Goal: Submit feedback/report problem

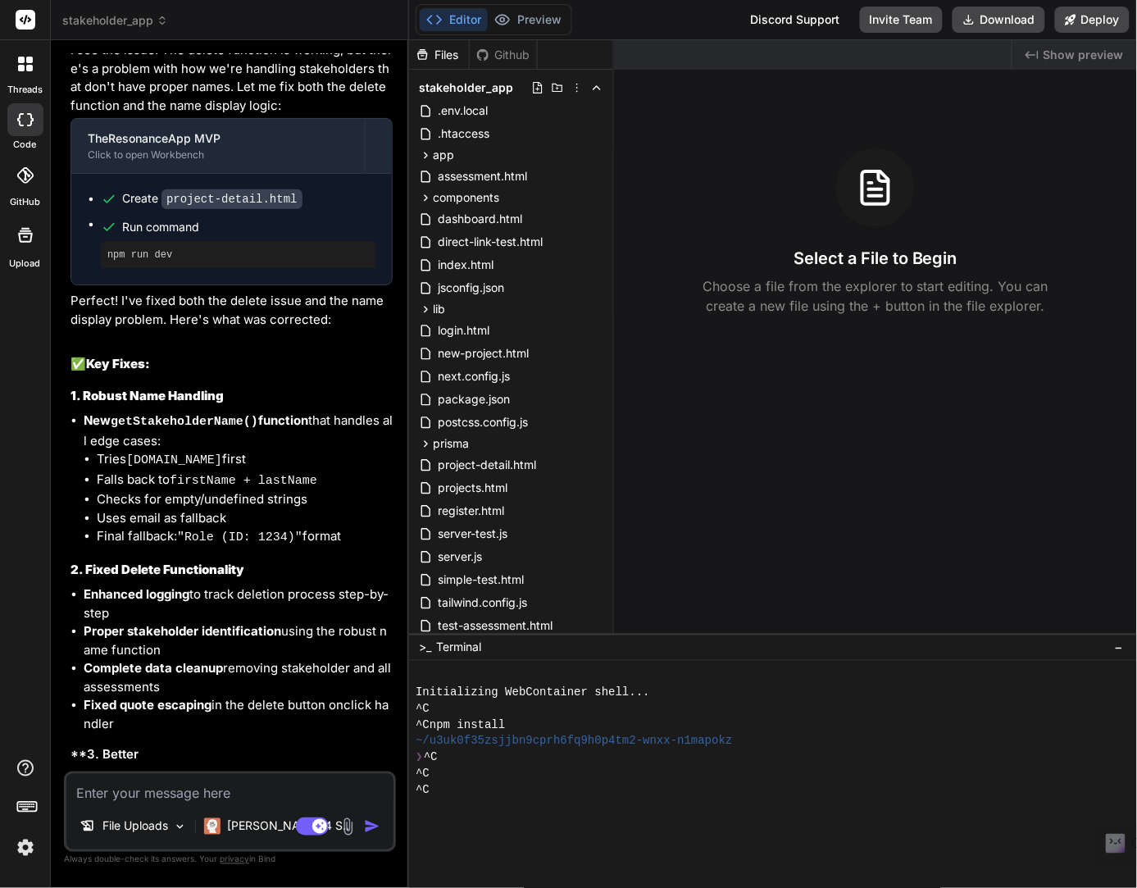
scroll to position [5671, 0]
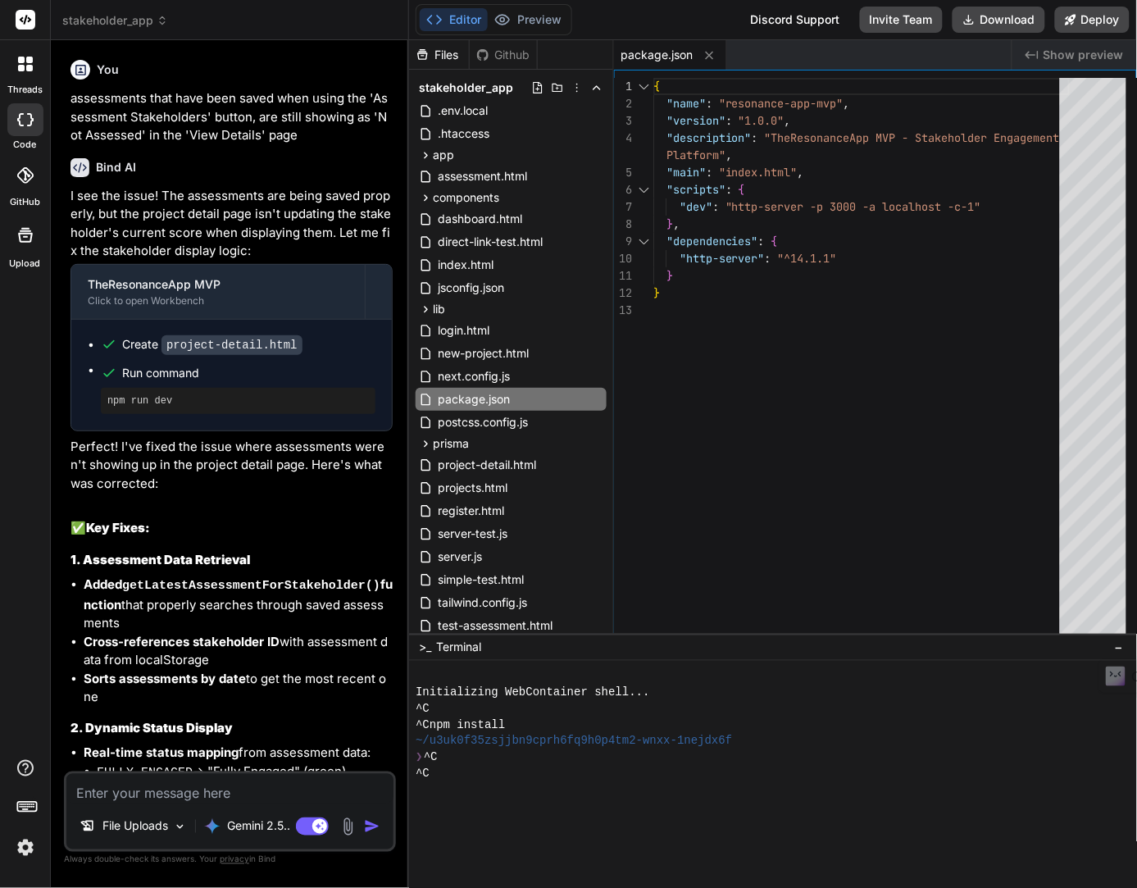
scroll to position [4461, 0]
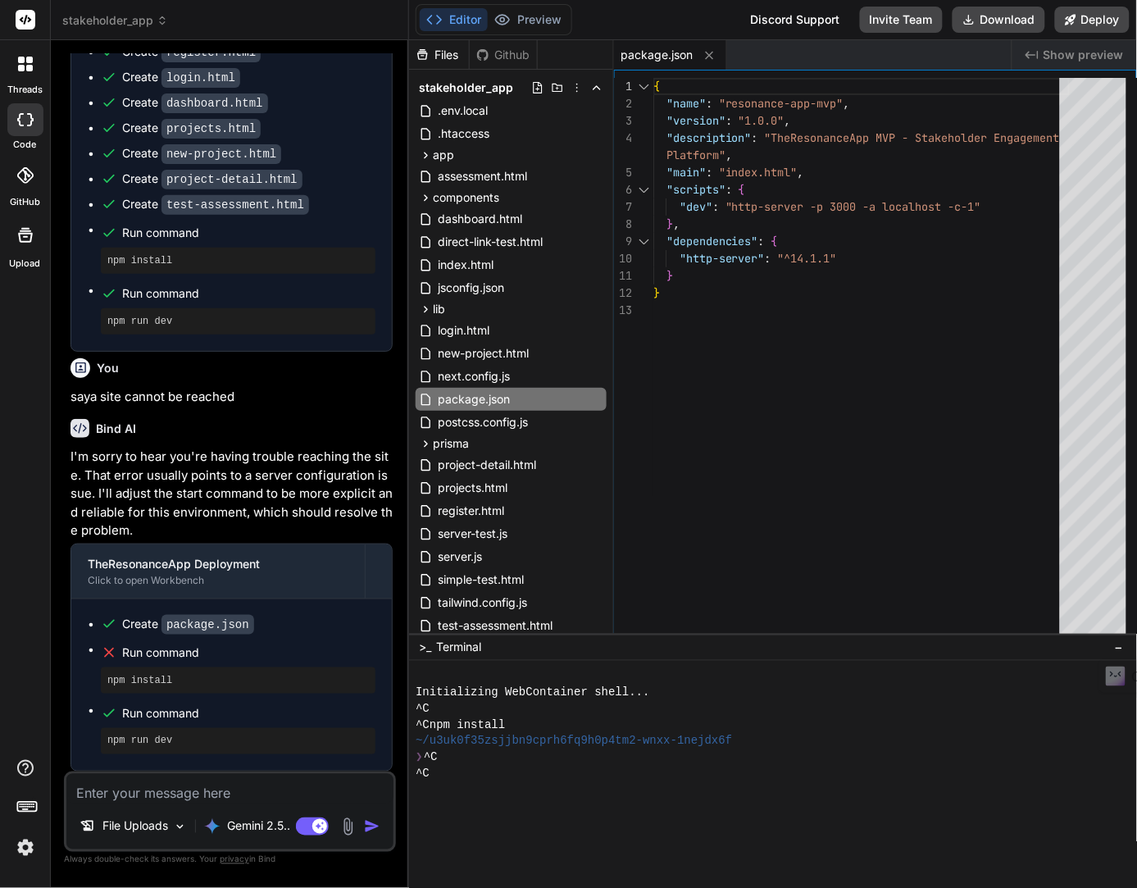
click at [187, 798] on textarea at bounding box center [229, 789] width 327 height 30
click at [129, 794] on textarea at bounding box center [229, 789] width 327 height 30
type textarea "i"
type textarea "x"
type textarea "i"
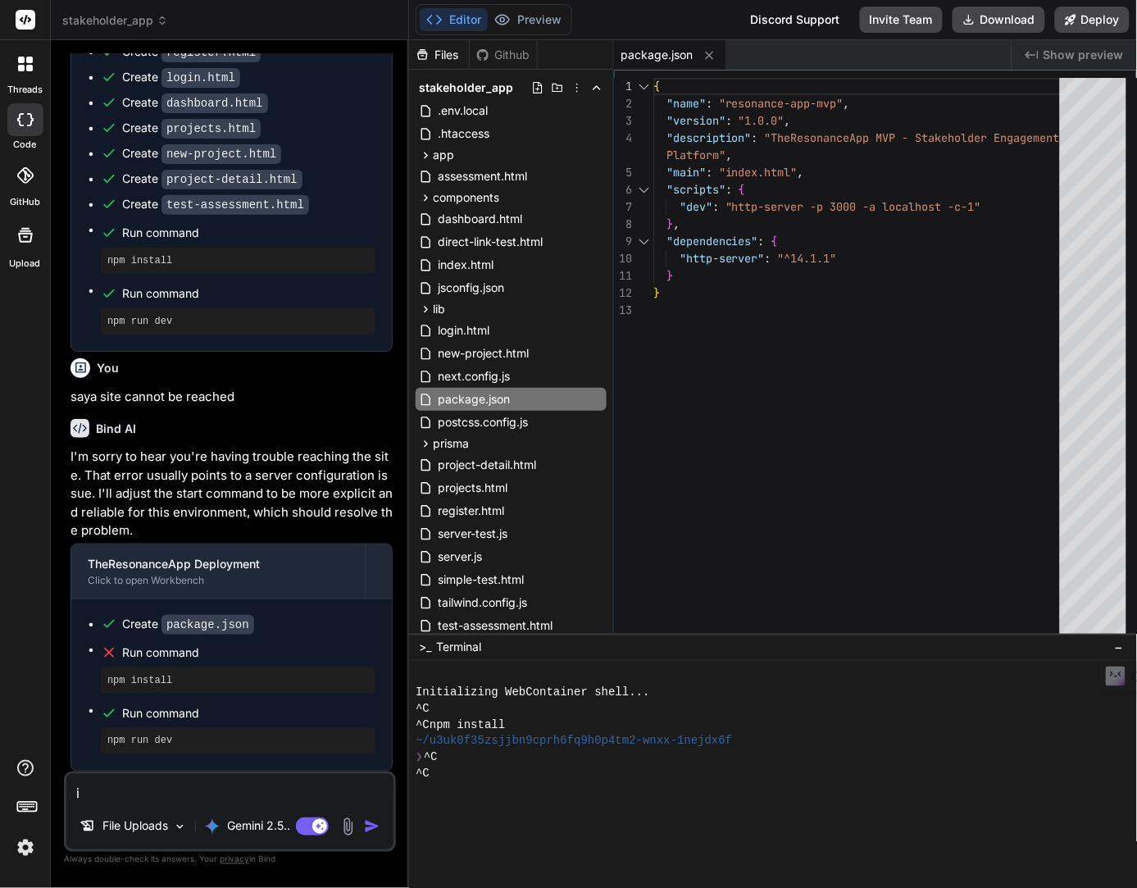
type textarea "x"
type textarea "i d"
type textarea "x"
type textarea "i do"
type textarea "x"
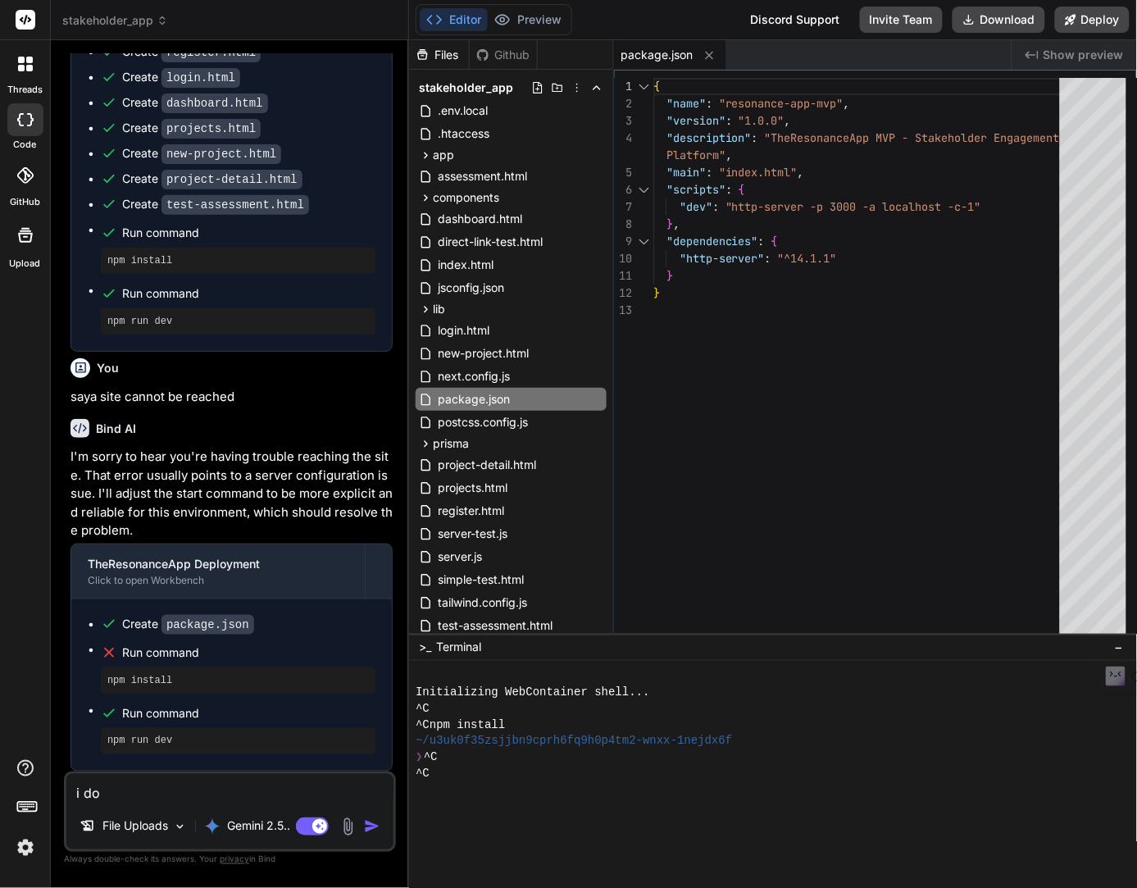
type textarea "i don"
type textarea "x"
type textarea "i don'"
type textarea "x"
type textarea "i don't"
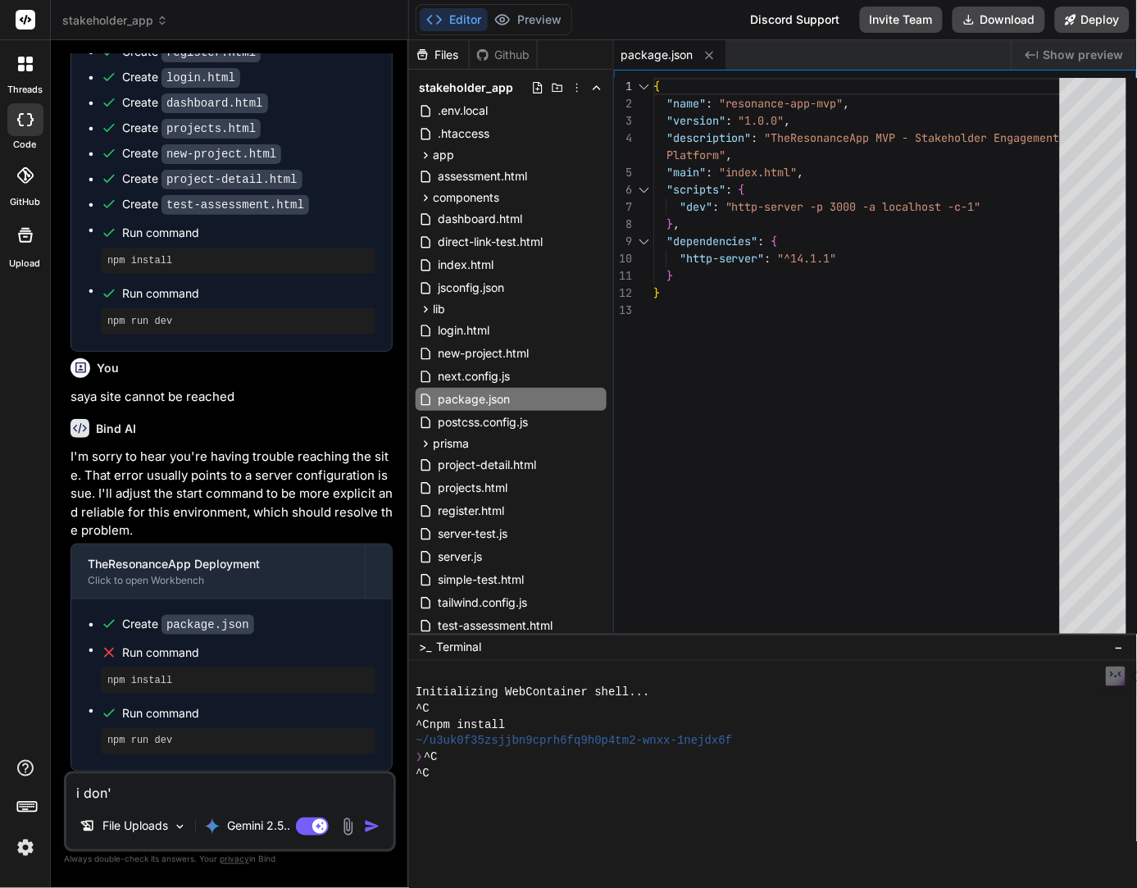
type textarea "x"
type textarea "i don't"
type textarea "x"
type textarea "i don't s"
type textarea "x"
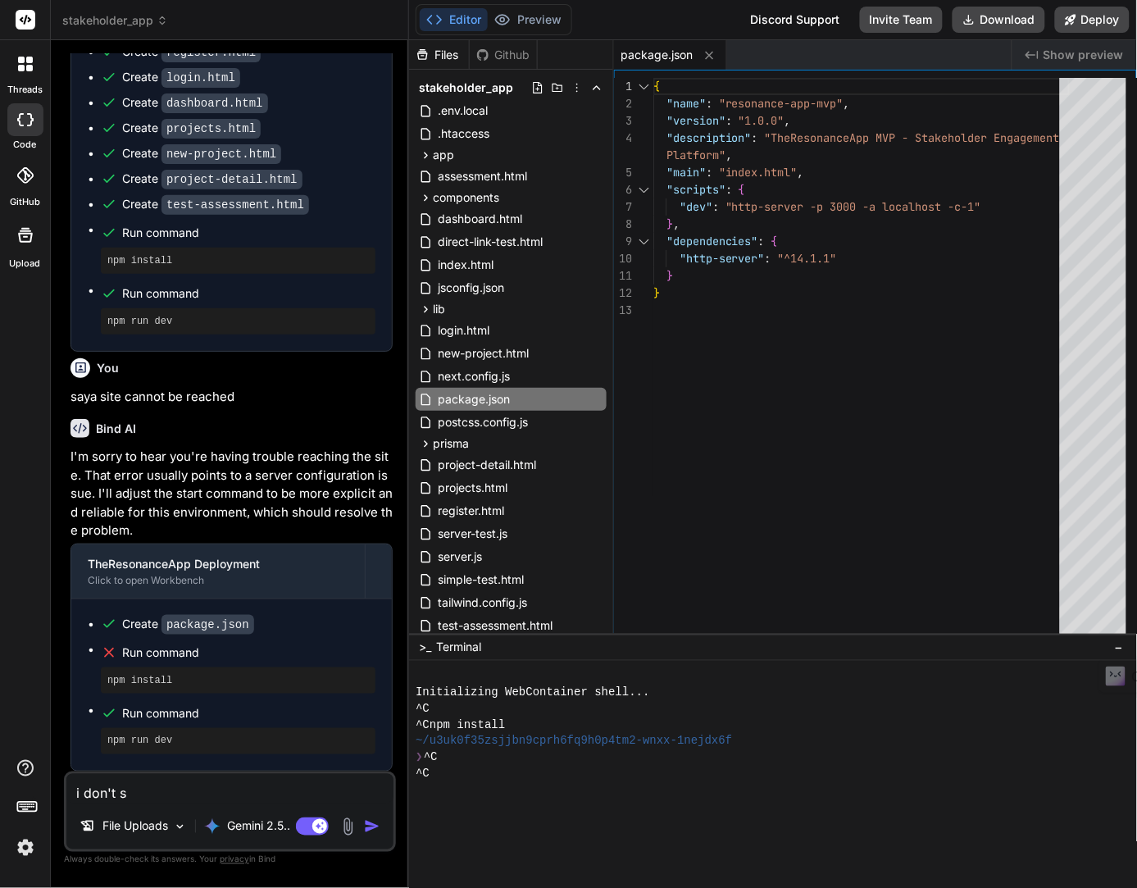
type textarea "i don't se"
type textarea "x"
type textarea "i don't see"
type textarea "x"
type textarea "i don't see"
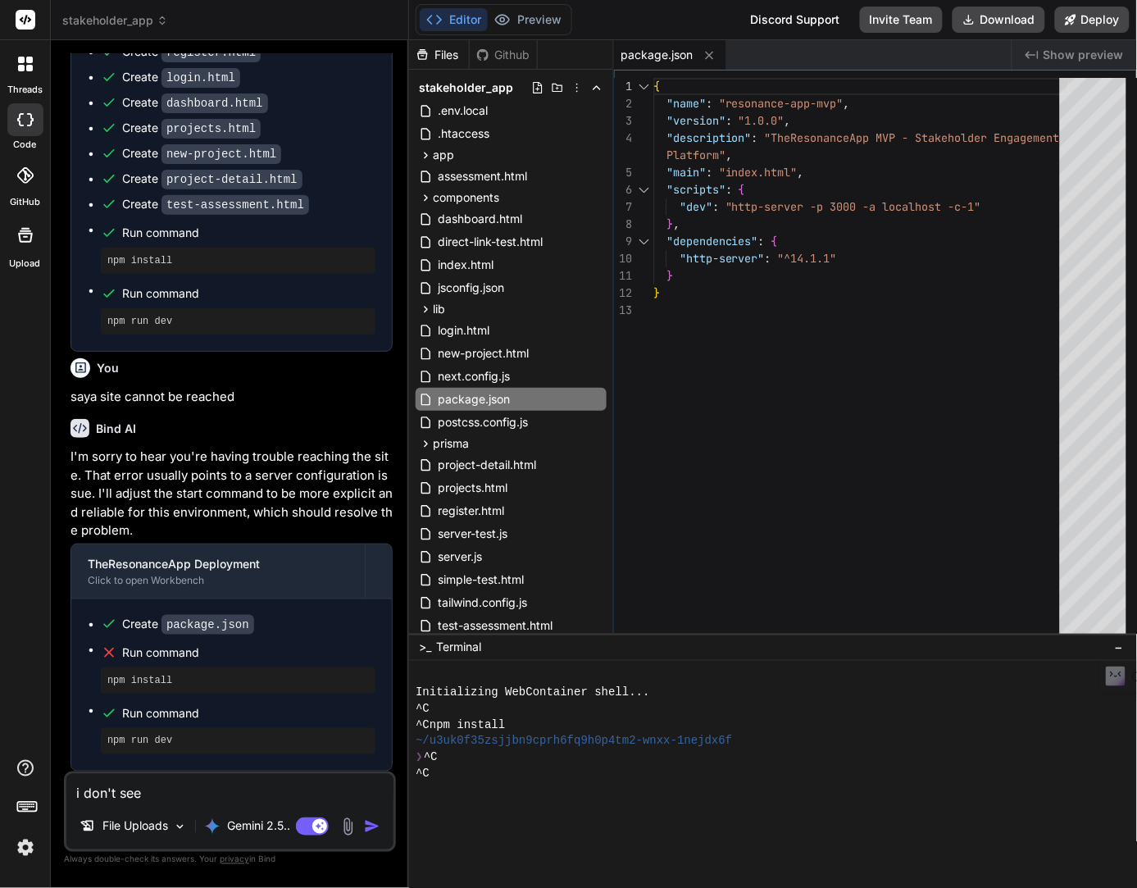
type textarea "x"
type textarea "i don't see a"
type textarea "x"
type textarea "i don't see an"
type textarea "x"
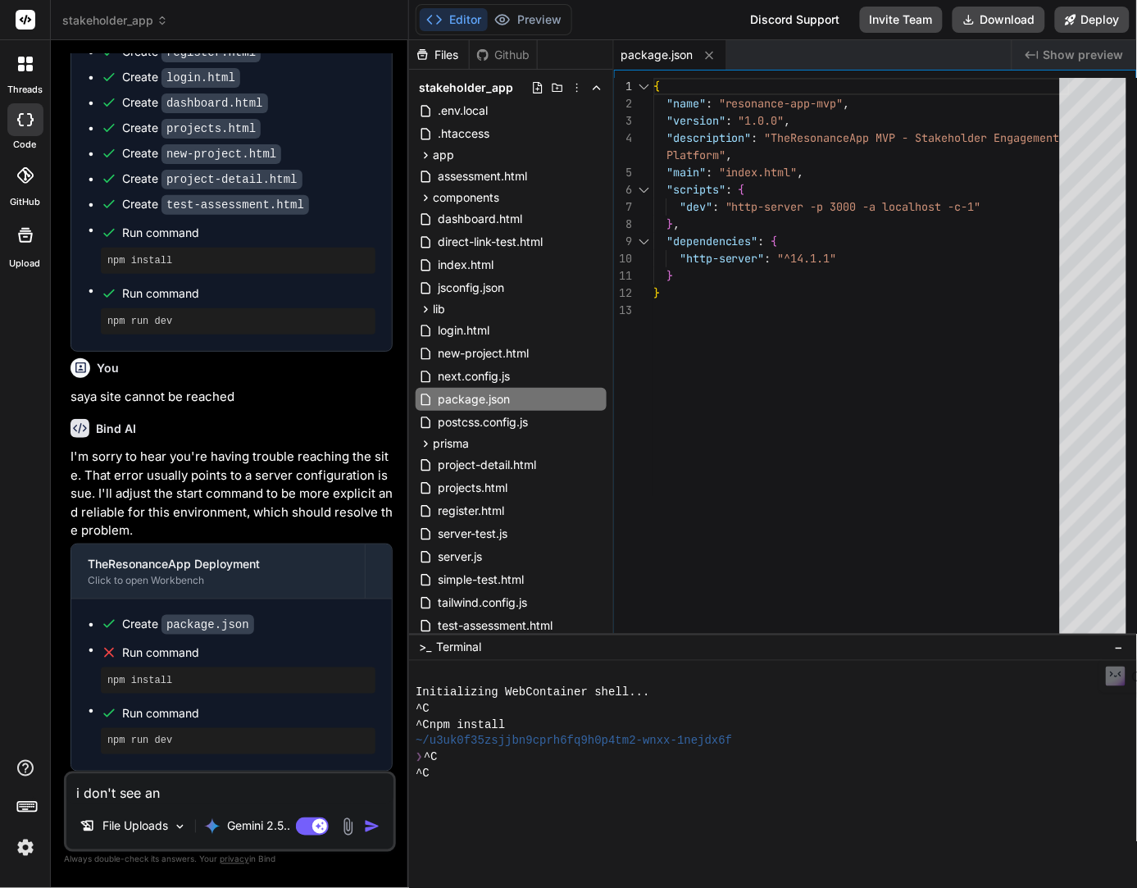
type textarea "i don't see any"
type textarea "x"
type textarea "i don't see any"
type textarea "x"
type textarea "i don't see any p"
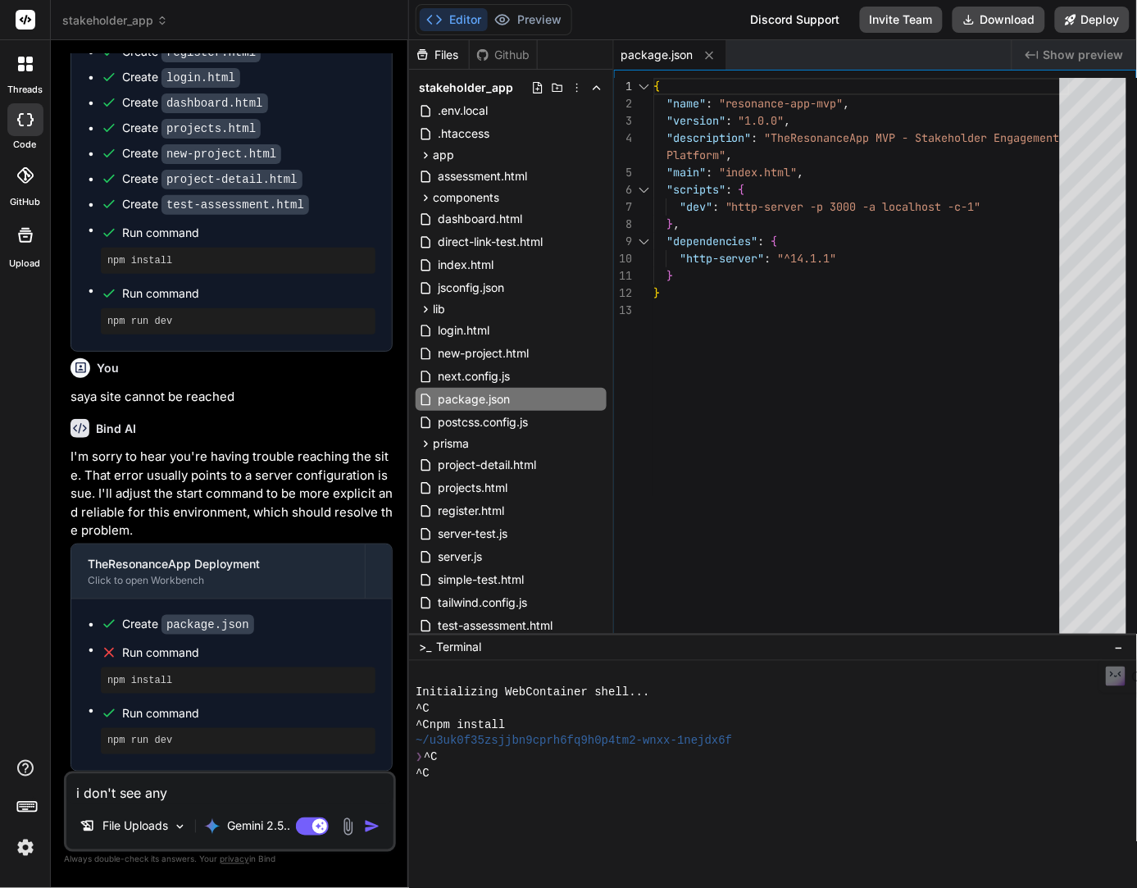
type textarea "x"
type textarea "i don't see any pr"
type textarea "x"
type textarea "i don't see any pre"
type textarea "x"
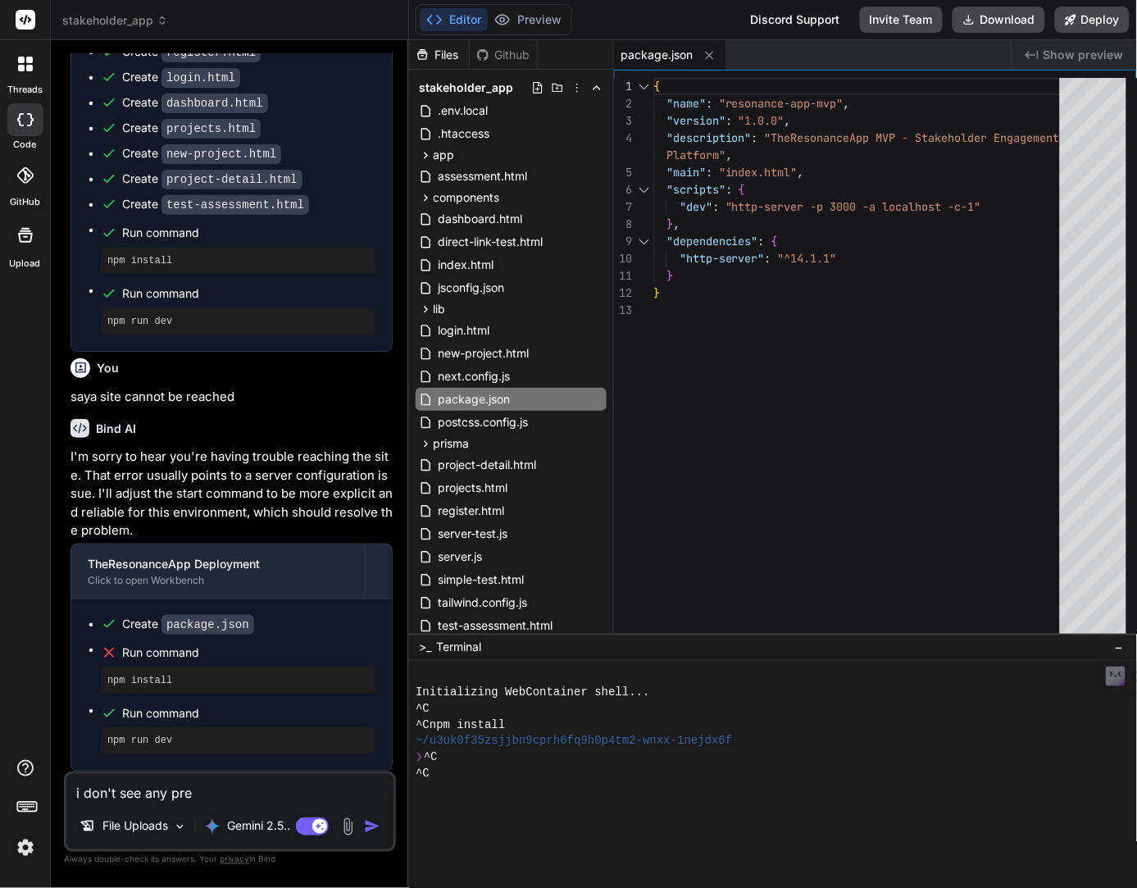
type textarea "i don't see any prev"
type textarea "x"
type textarea "i don't see any previ"
type textarea "x"
type textarea "i don't see any previe"
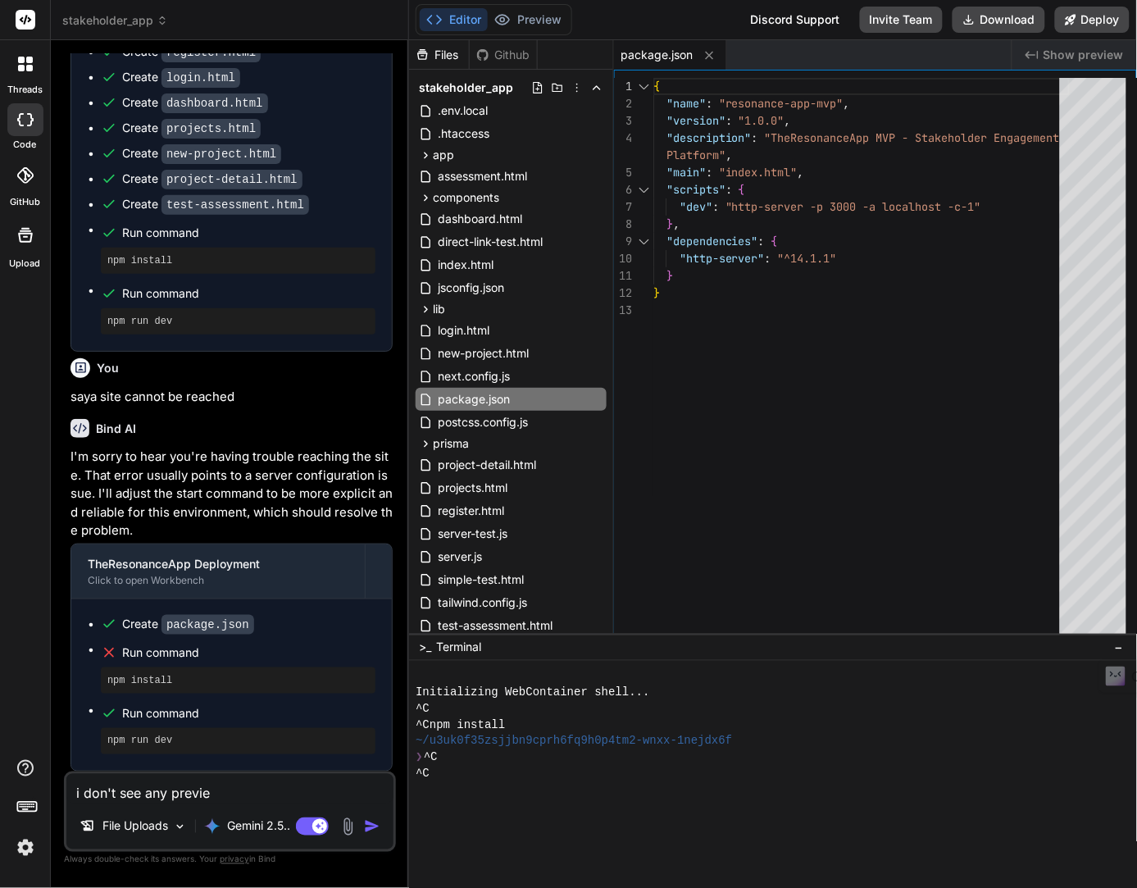
type textarea "x"
type textarea "i don't see any preview"
type textarea "x"
type textarea "i don't see any preview."
type textarea "x"
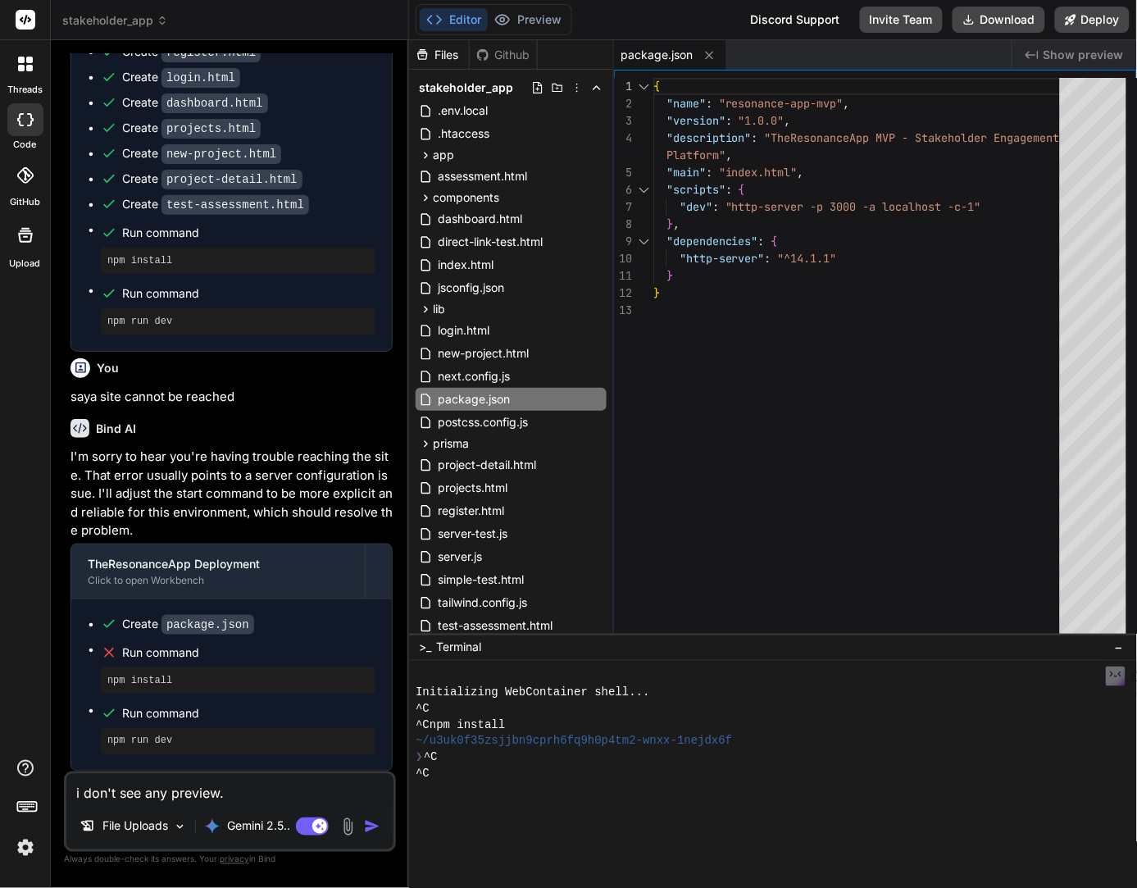
type textarea "i don't see any preview."
type textarea "x"
type textarea "i don't see any preview. s"
type textarea "x"
type textarea "i don't see any preview. sa"
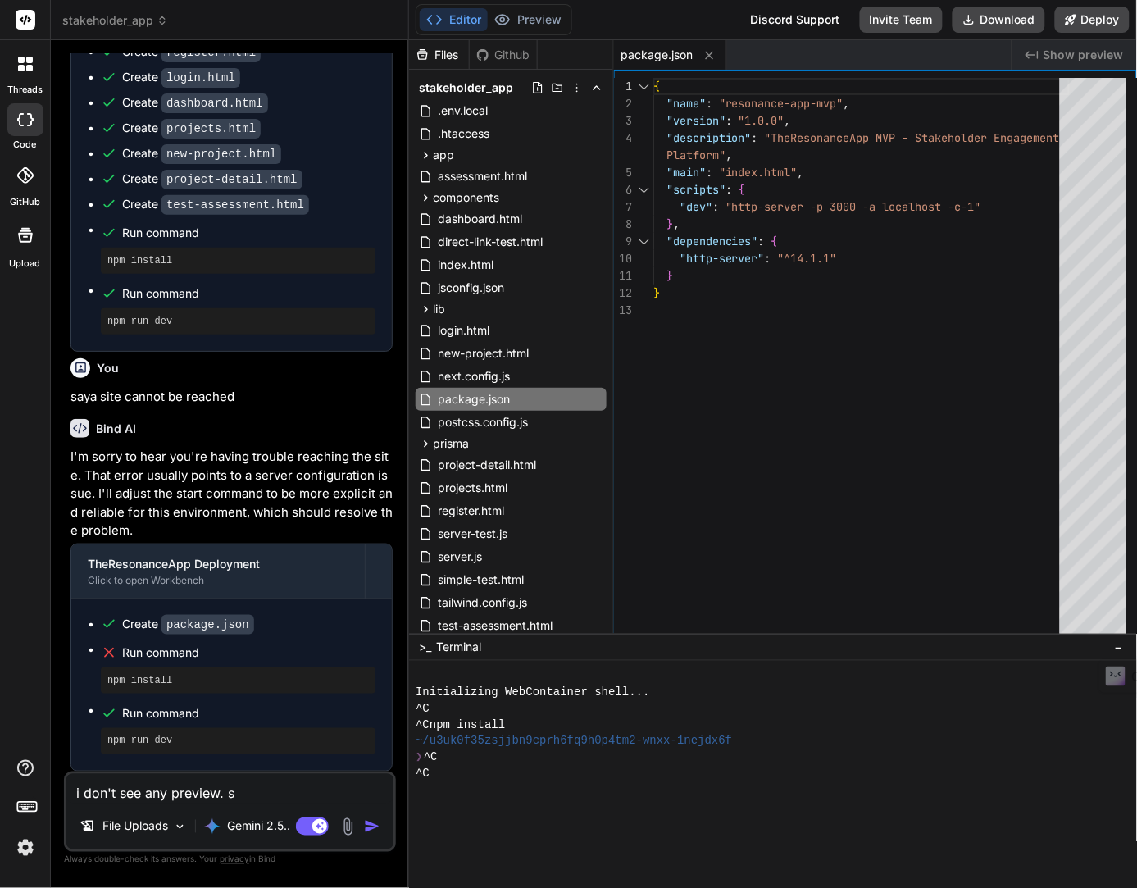
type textarea "x"
type textarea "i don't see any preview. say"
type textarea "x"
type textarea "i don't see any preview. says"
type textarea "x"
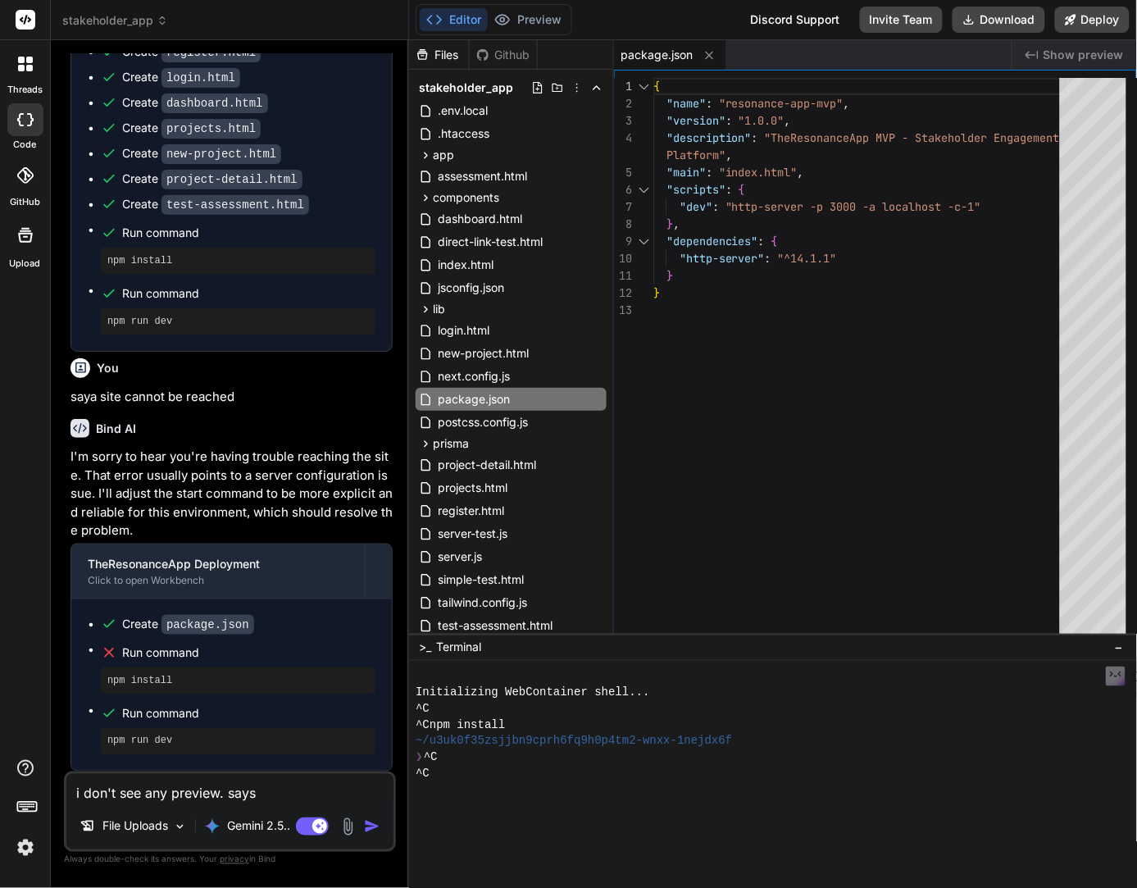
type textarea "i don't see any preview. says"
type textarea "x"
type textarea "i don't see any preview. says d"
type textarea "x"
type textarea "i don't see any preview. says di"
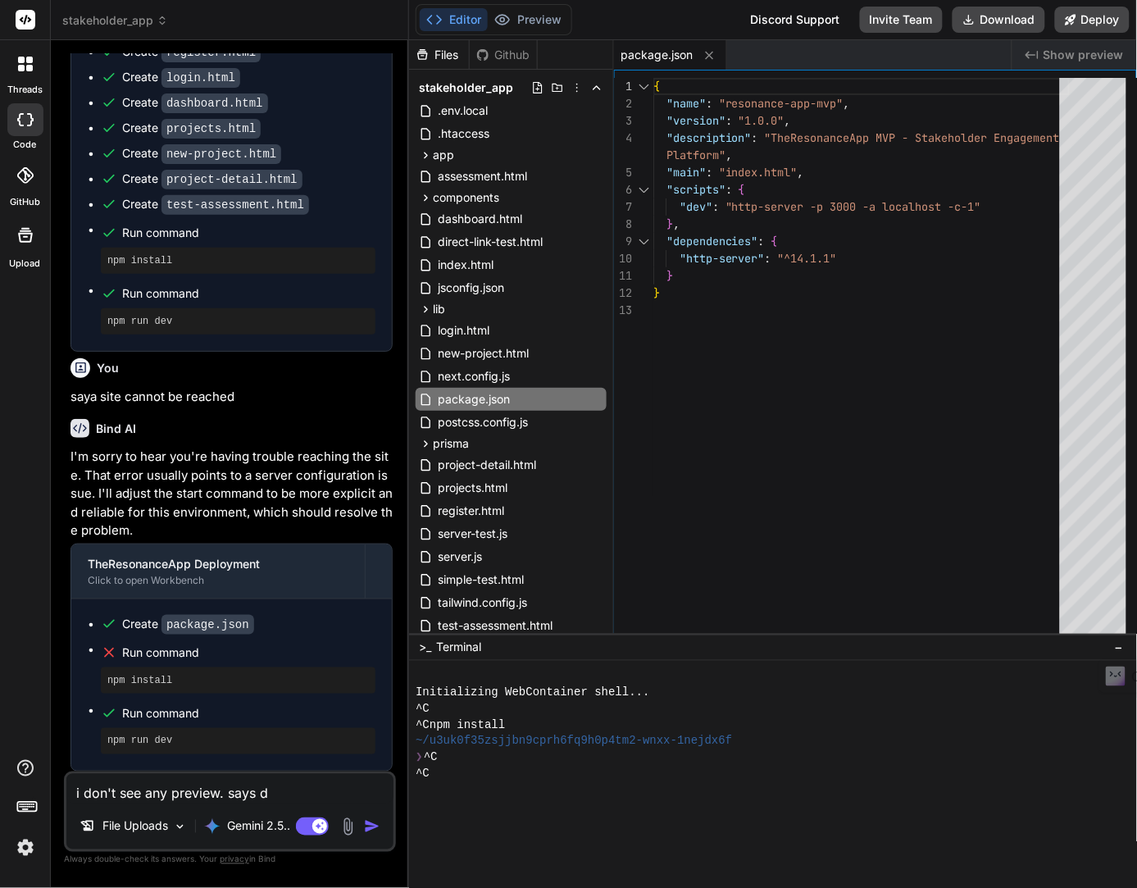
type textarea "x"
type textarea "i don't see any preview. says dis"
type textarea "x"
type textarea "i don't see any preview. says disa"
type textarea "x"
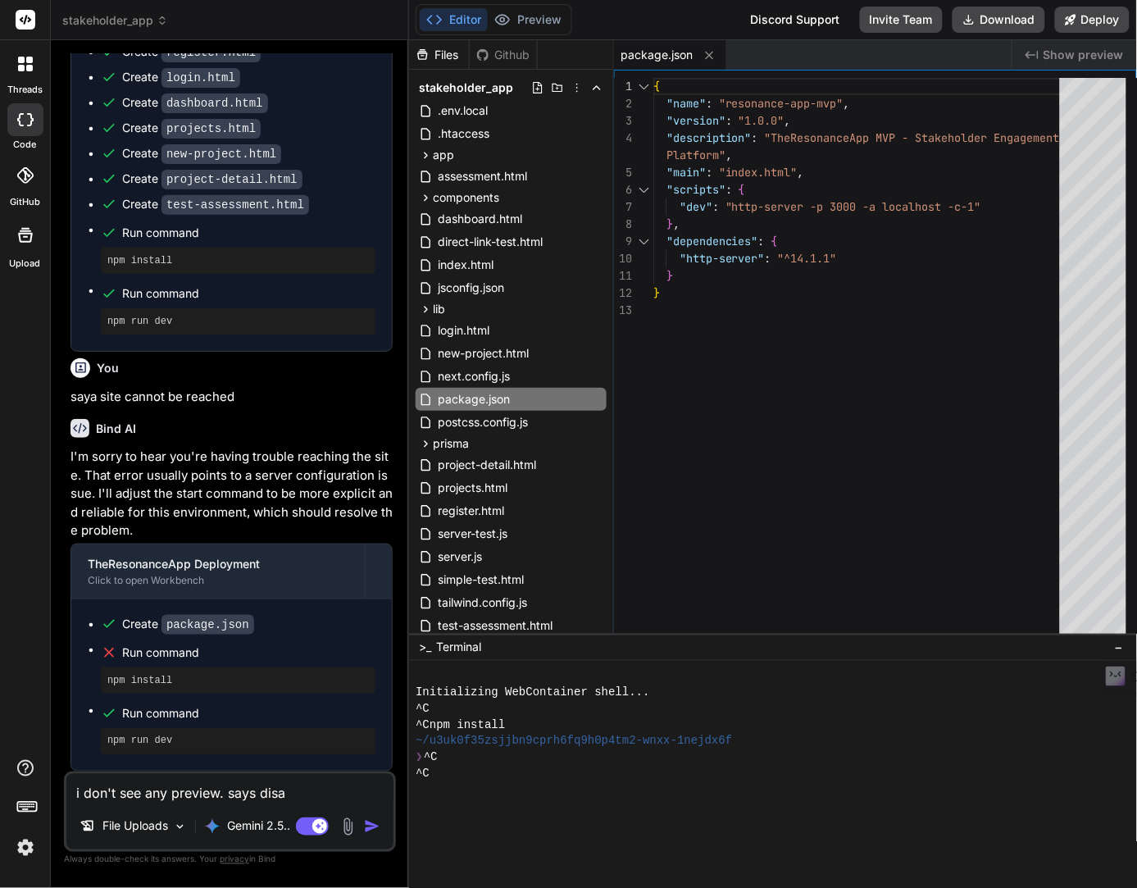
type textarea "i don't see any preview. says disab"
type textarea "x"
type textarea "i don't see any preview. says disabl"
type textarea "x"
type textarea "i don't see any preview. says disable"
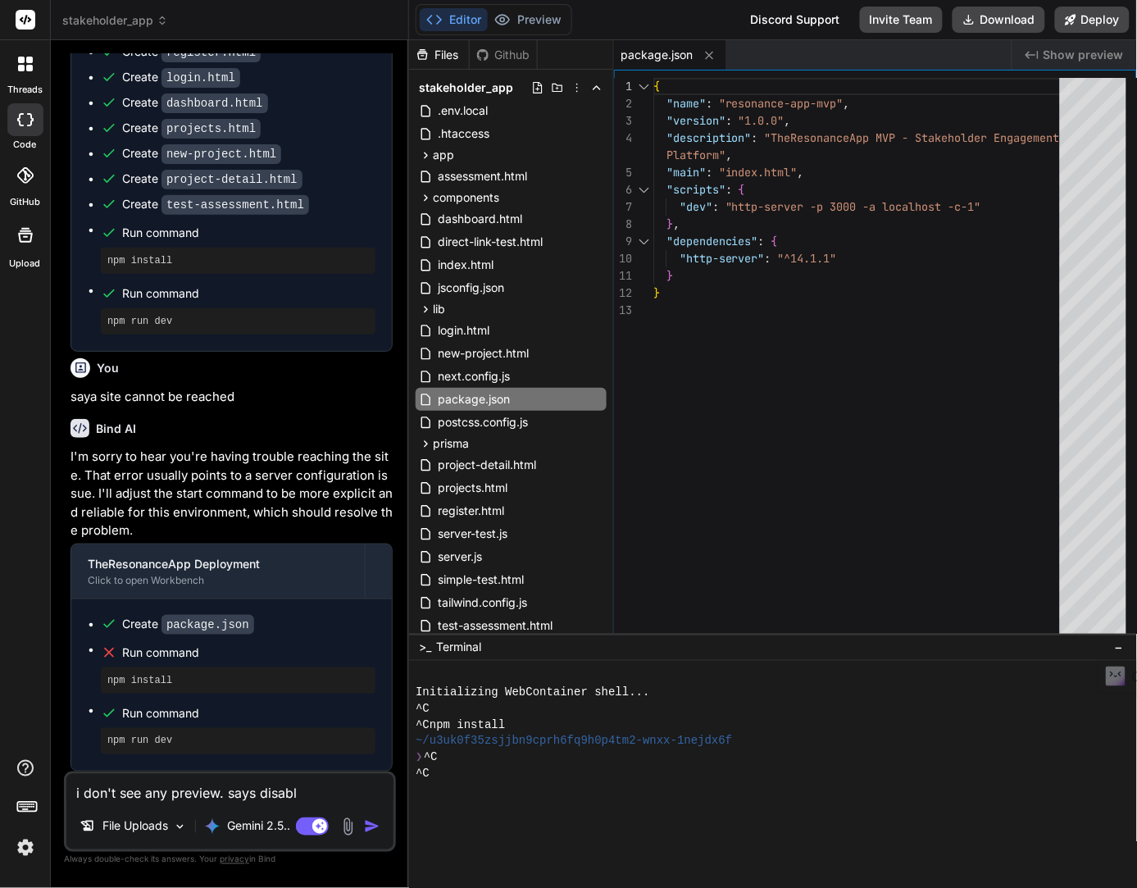
type textarea "x"
type textarea "i don't see any preview. says disabled"
type textarea "x"
type textarea "i don't see any preview. says disabled"
type textarea "x"
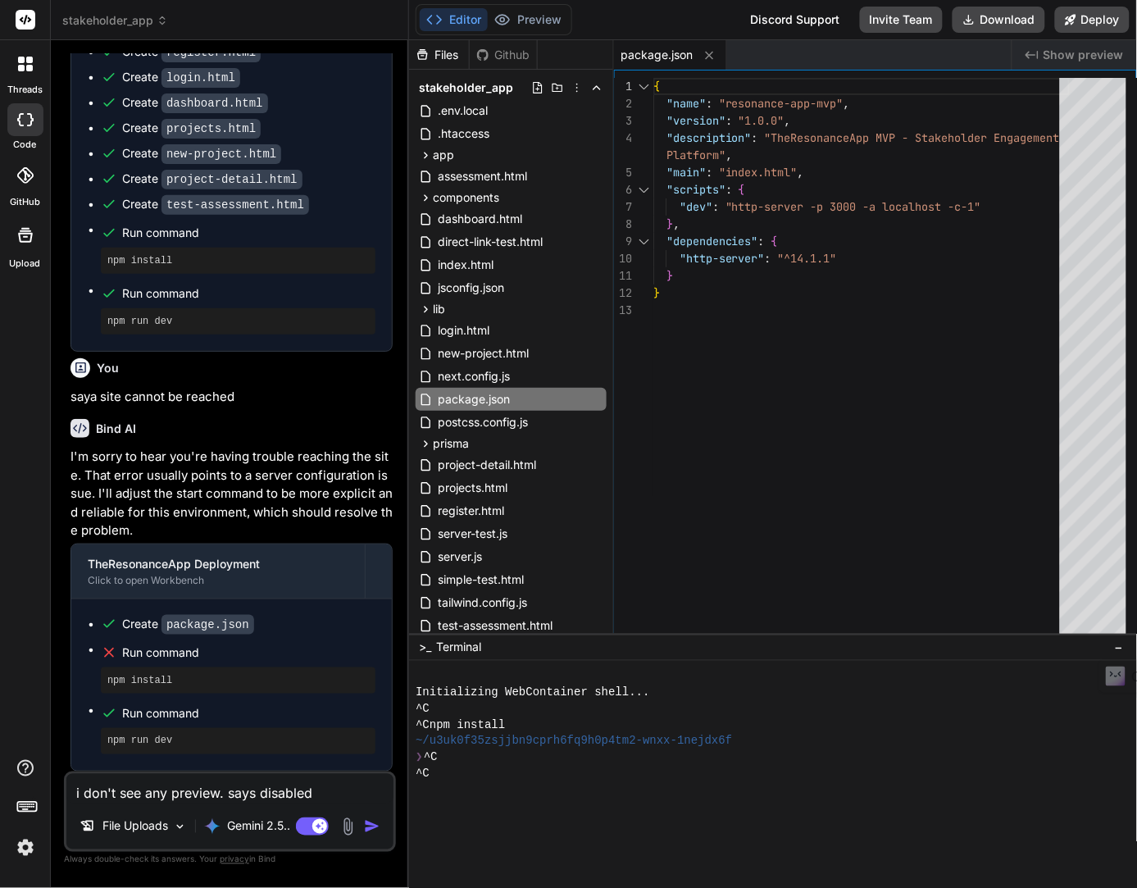
type textarea "i don't see any preview. says disabled u"
type textarea "x"
type textarea "i don't see any preview. says disabled un"
type textarea "x"
type textarea "i don't see any preview. says disabled unt"
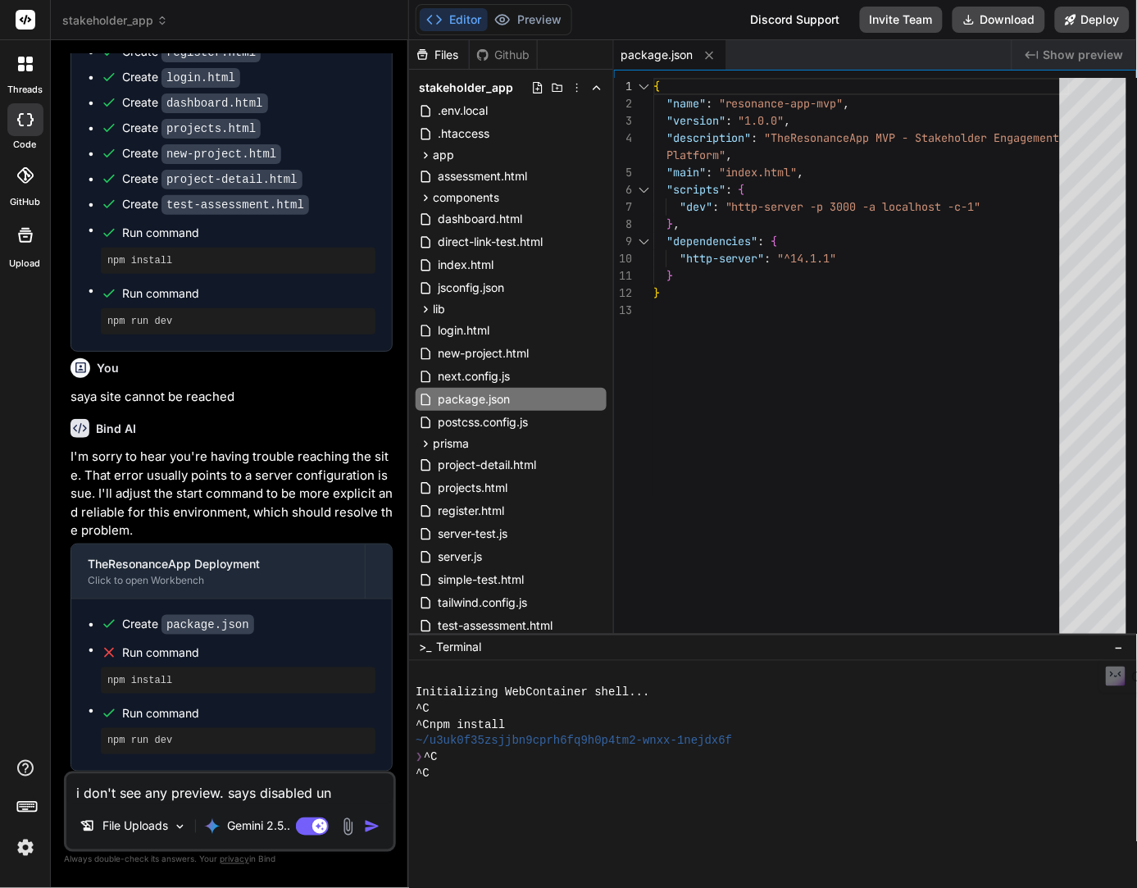
type textarea "x"
type textarea "i don't see any preview. says disabled unti"
type textarea "x"
type textarea "i don't see any preview. says disabled until"
type textarea "x"
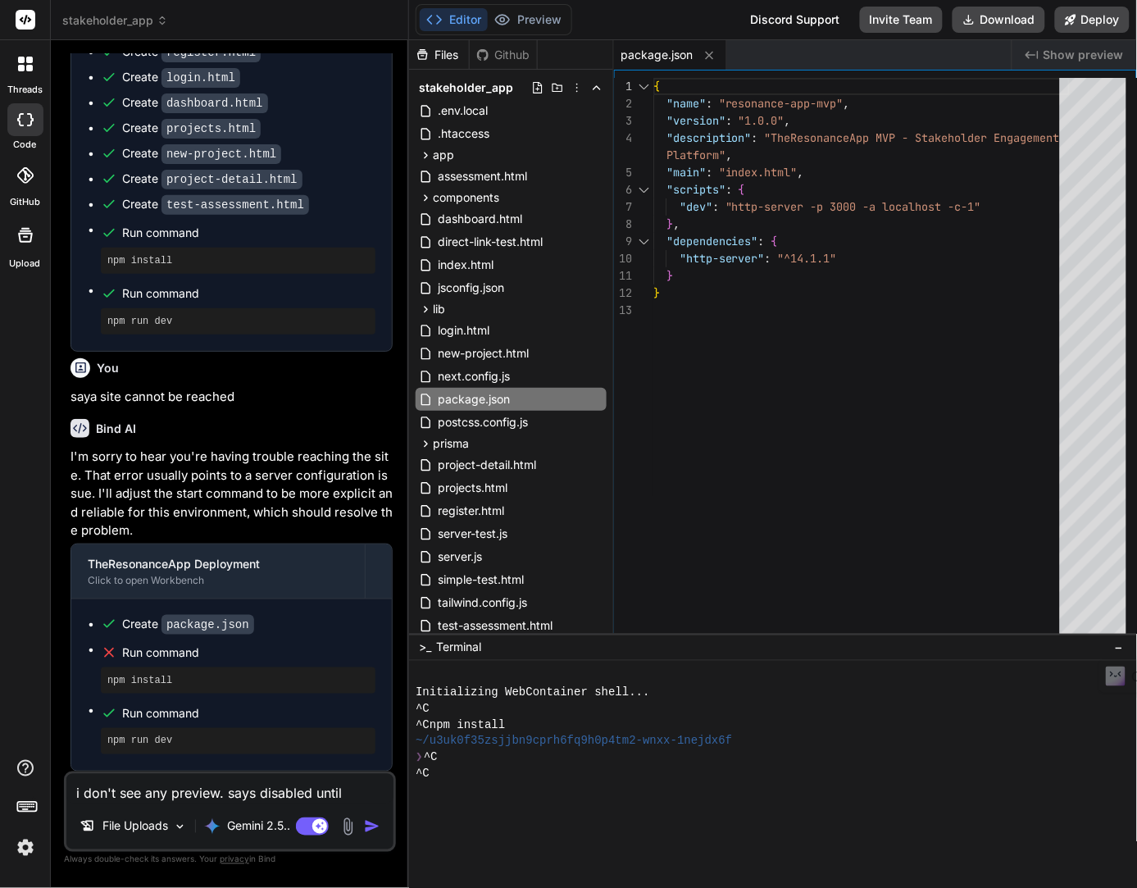
click at [350, 794] on textarea "i don't see any preview. says disabled until" at bounding box center [229, 789] width 327 height 30
type textarea "i don't see any preview. says disabled until"
type textarea "x"
type textarea "i don't see any preview. says disabled until p"
type textarea "x"
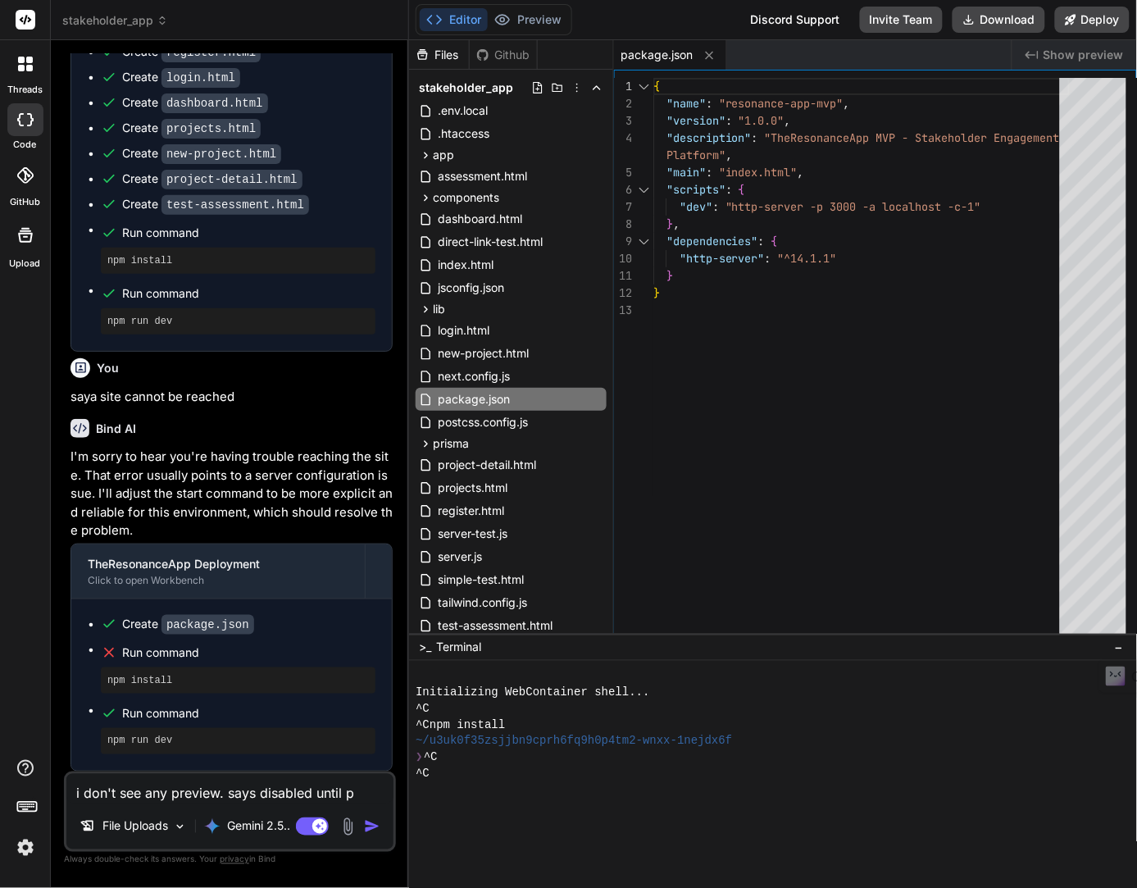
type textarea "i don't see any preview. says disabled until pr"
type textarea "x"
type textarea "i don't see any preview. says disabled until prv"
type textarea "x"
type textarea "i don't see any preview. says disabled until prvi"
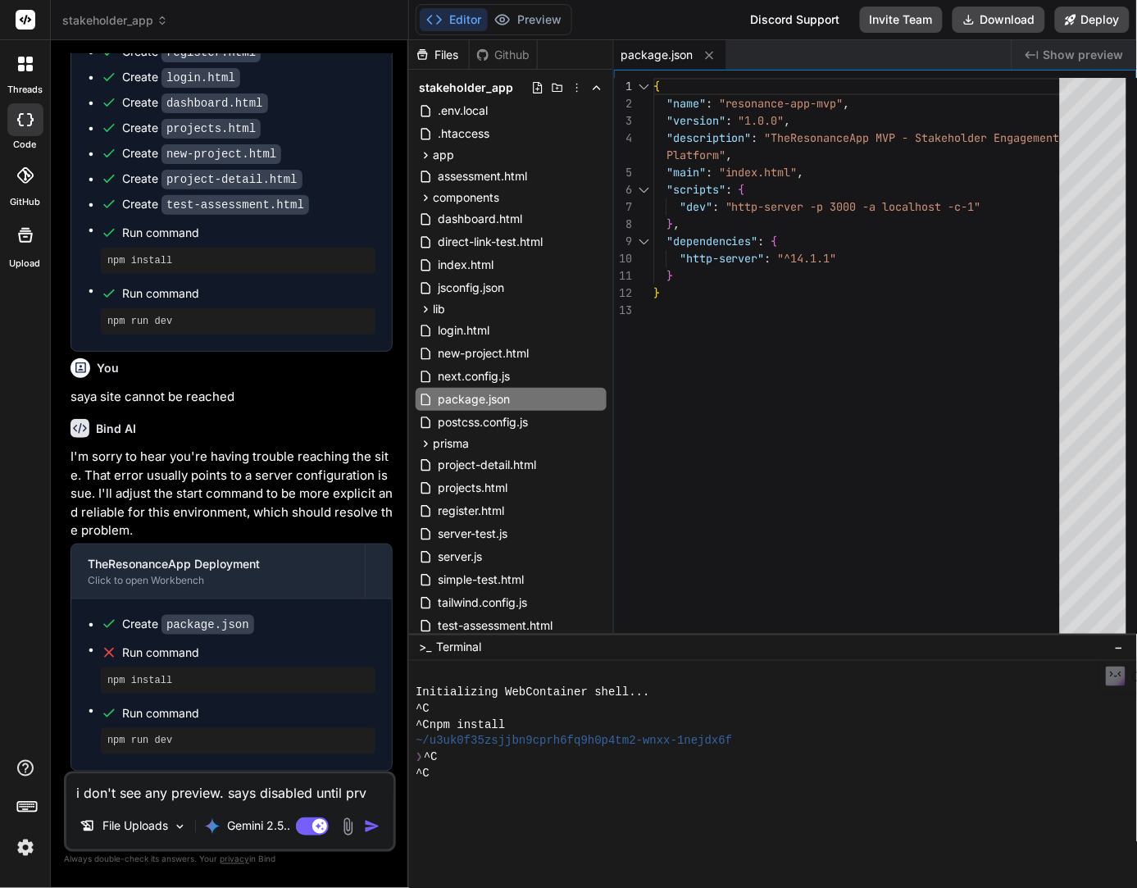
type textarea "x"
type textarea "i don't see any preview. says disabled until prvie"
type textarea "x"
type textarea "i don't see any preview. says disabled until prview"
type textarea "x"
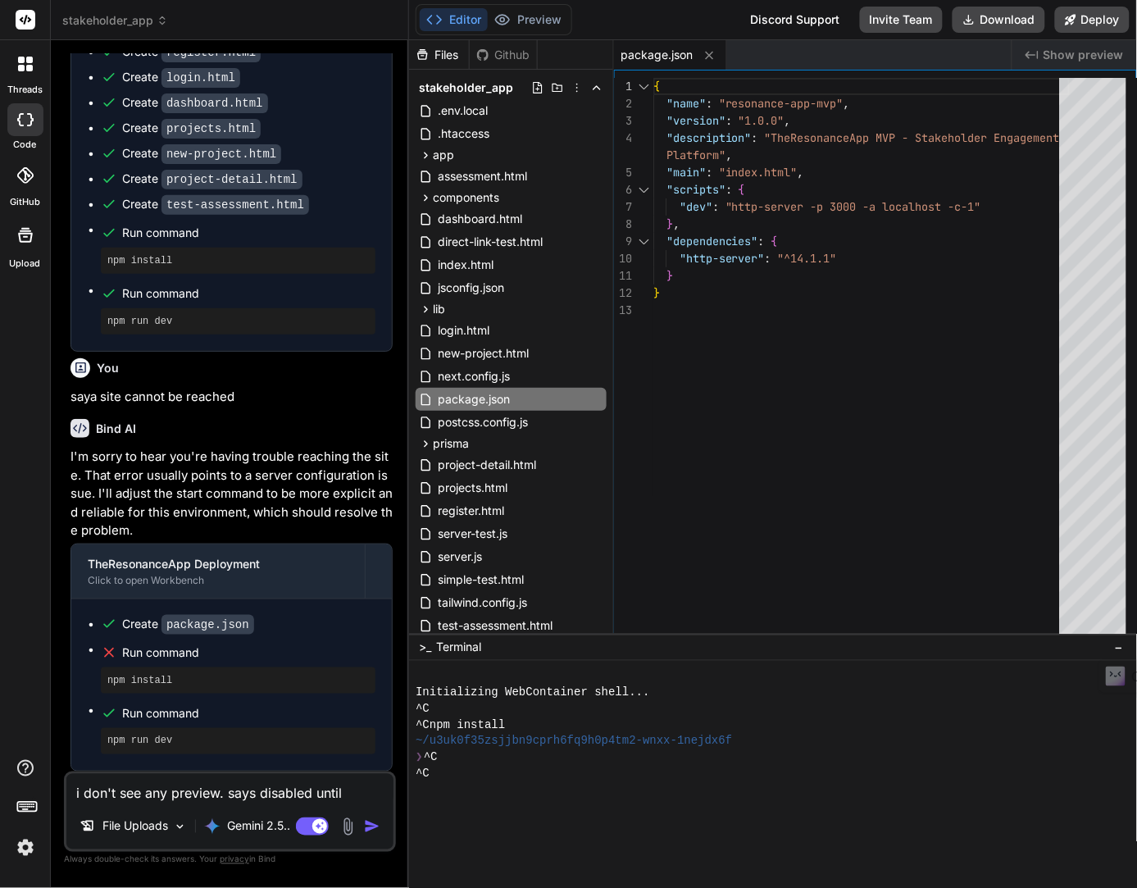
type textarea "i don't see any preview. says disabled until prview"
type textarea "x"
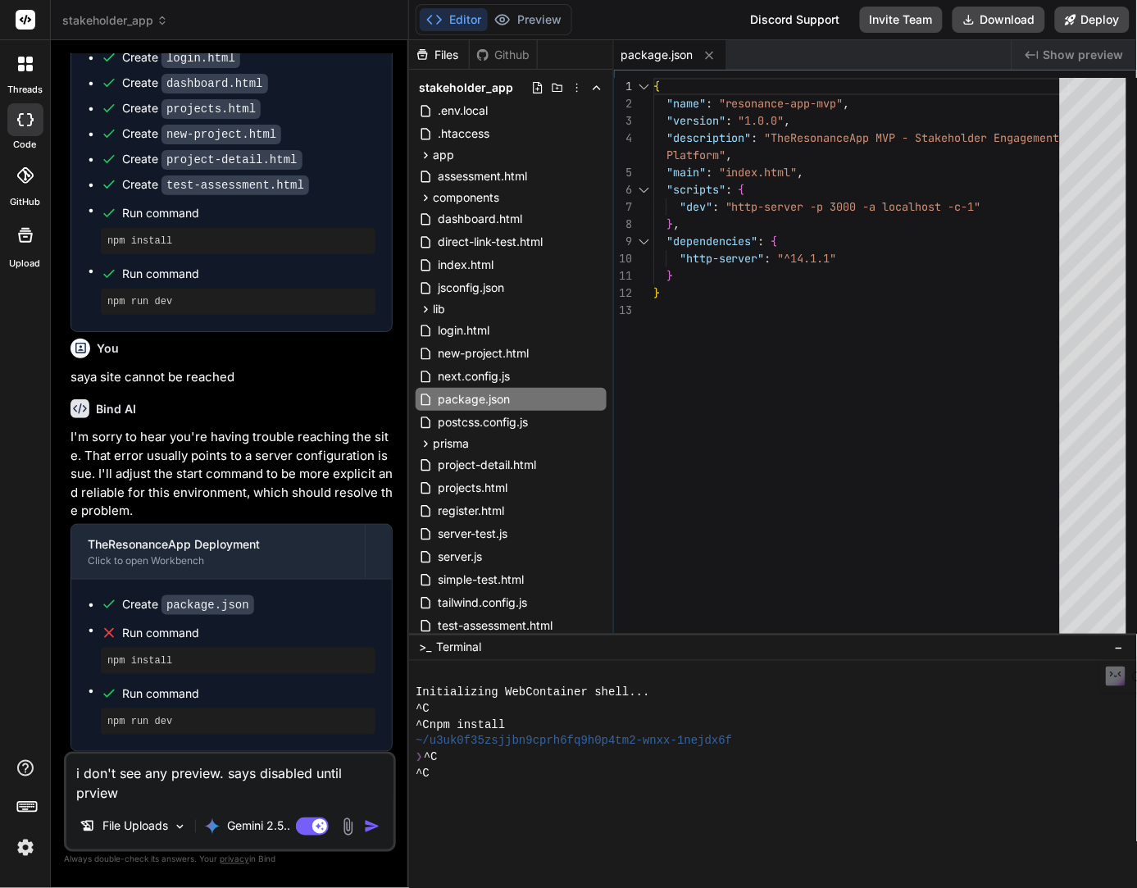
type textarea "i don't see any preview. says disabled until prview f"
type textarea "x"
type textarea "i don't see any preview. says disabled until prview fo"
type textarea "x"
type textarea "i don't see any preview. says disabled until prview for"
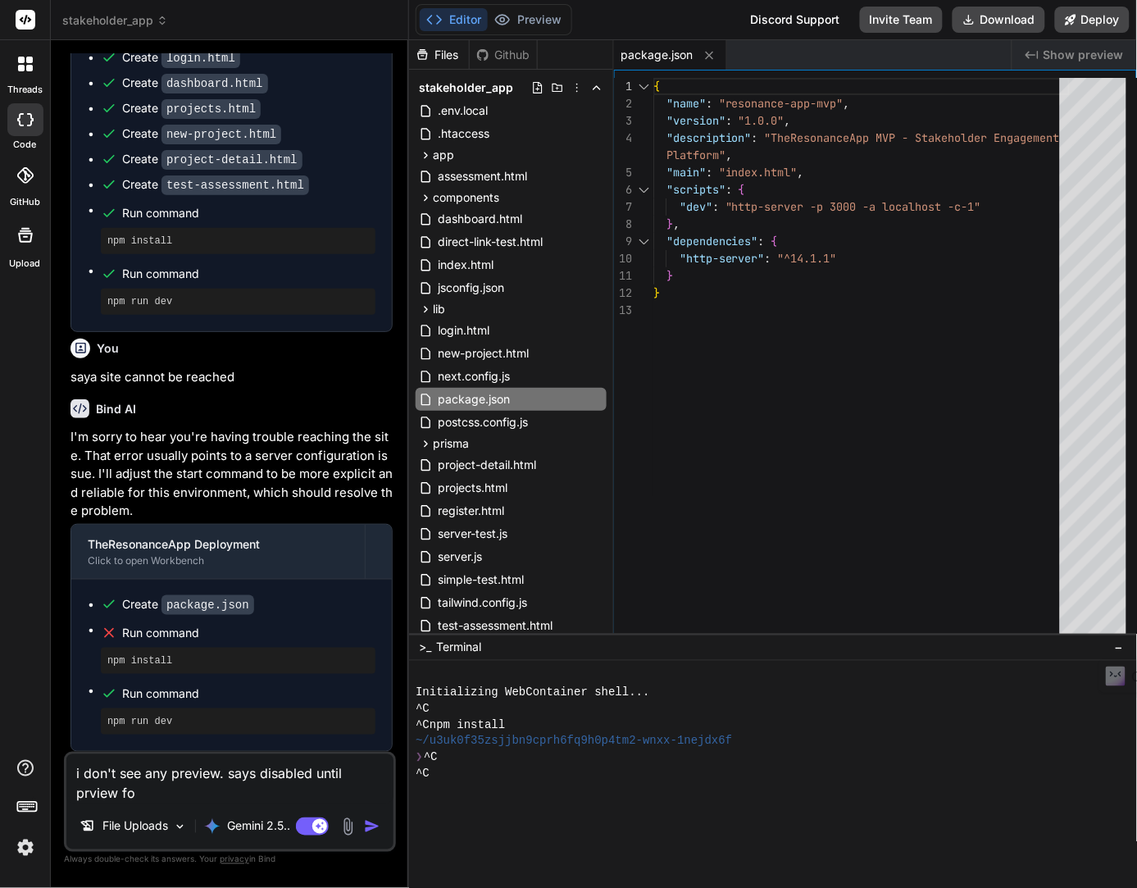
type textarea "x"
type textarea "i don't see any preview. says disabled until prview for"
type textarea "x"
type textarea "i don't see any preview. says disabled until prview for p"
type textarea "x"
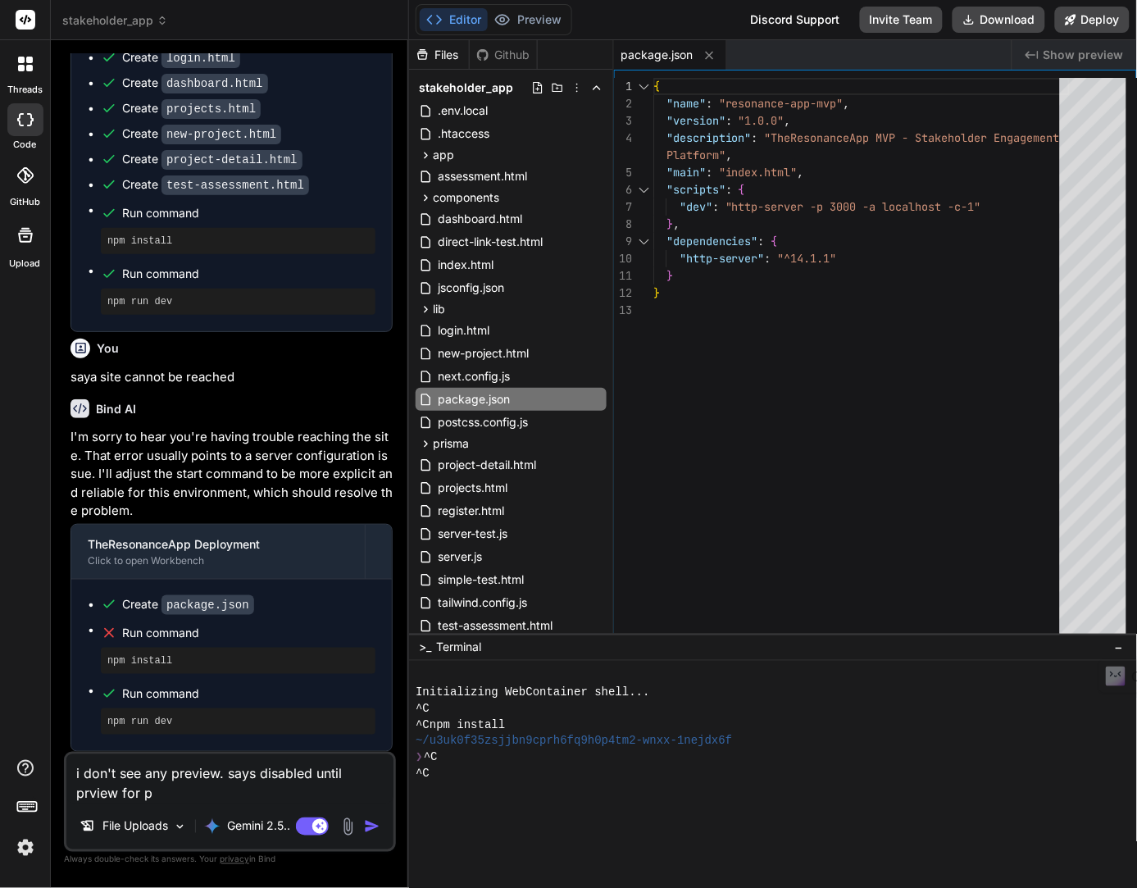
type textarea "i don't see any preview. says disabled until prview for pr"
type textarea "x"
type textarea "i don't see any preview. says disabled until prview for pro"
type textarea "x"
type textarea "i don't see any preview. says disabled until prview for proj"
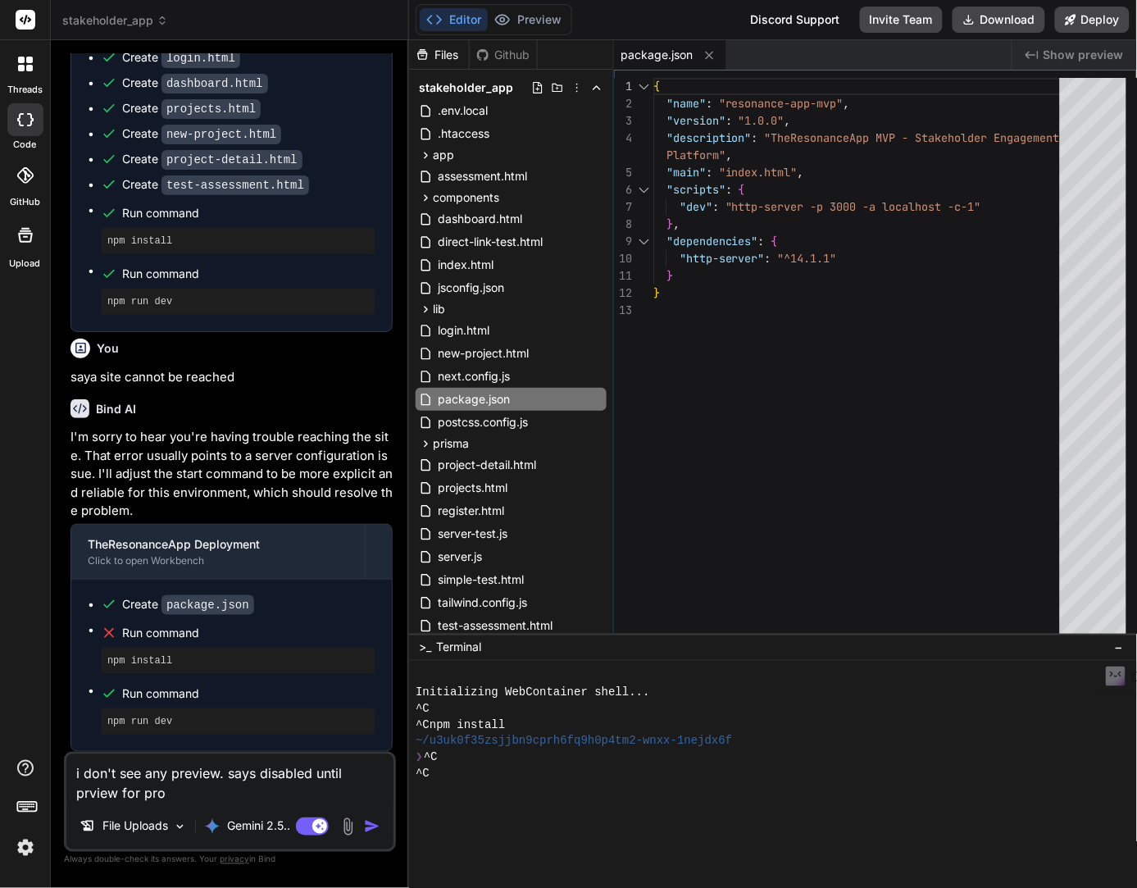
type textarea "x"
type textarea "i don't see any preview. says disabled until prview for proje"
type textarea "x"
type textarea "i don't see any preview. says disabled until prview for projec"
type textarea "x"
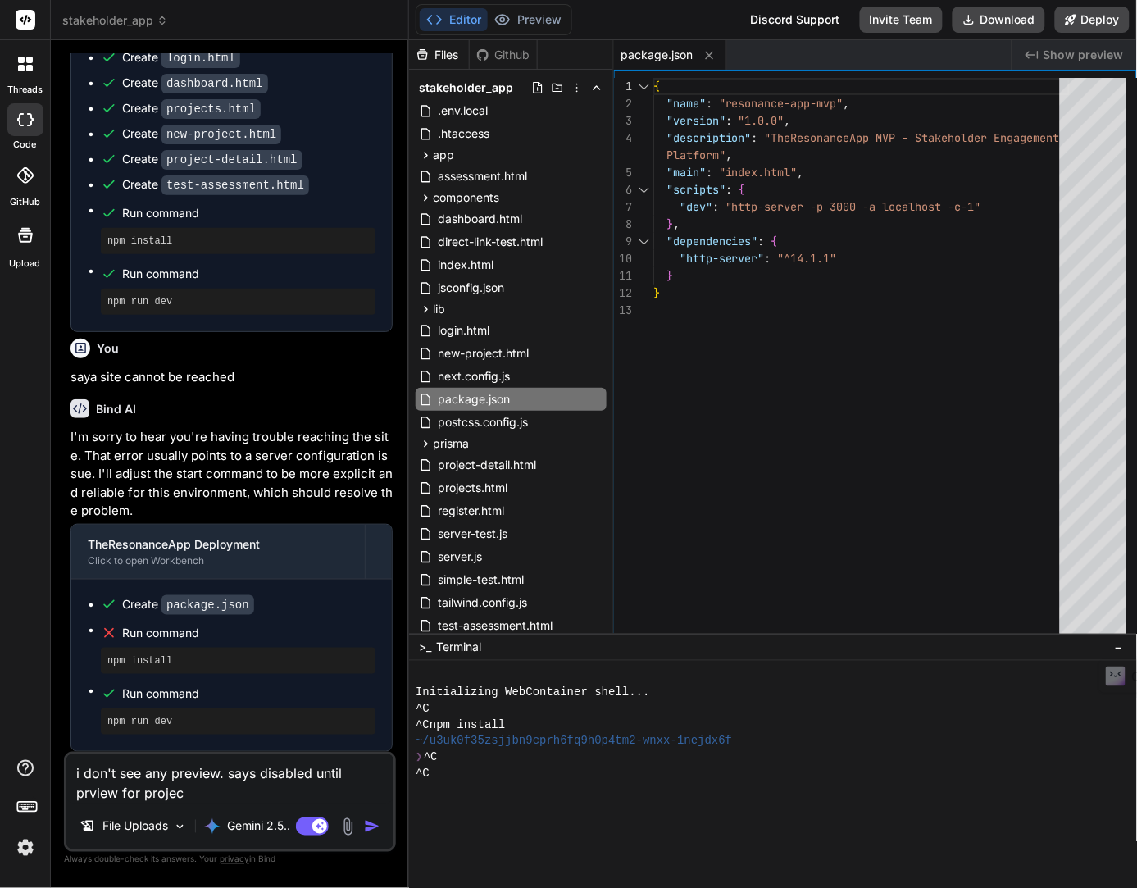
type textarea "i don't see any preview. says disabled until prview for project"
type textarea "x"
type textarea "i don't see any preview. says disabled until prview for project"
type textarea "x"
type textarea "i don't see any preview. says disabled until prview for project i"
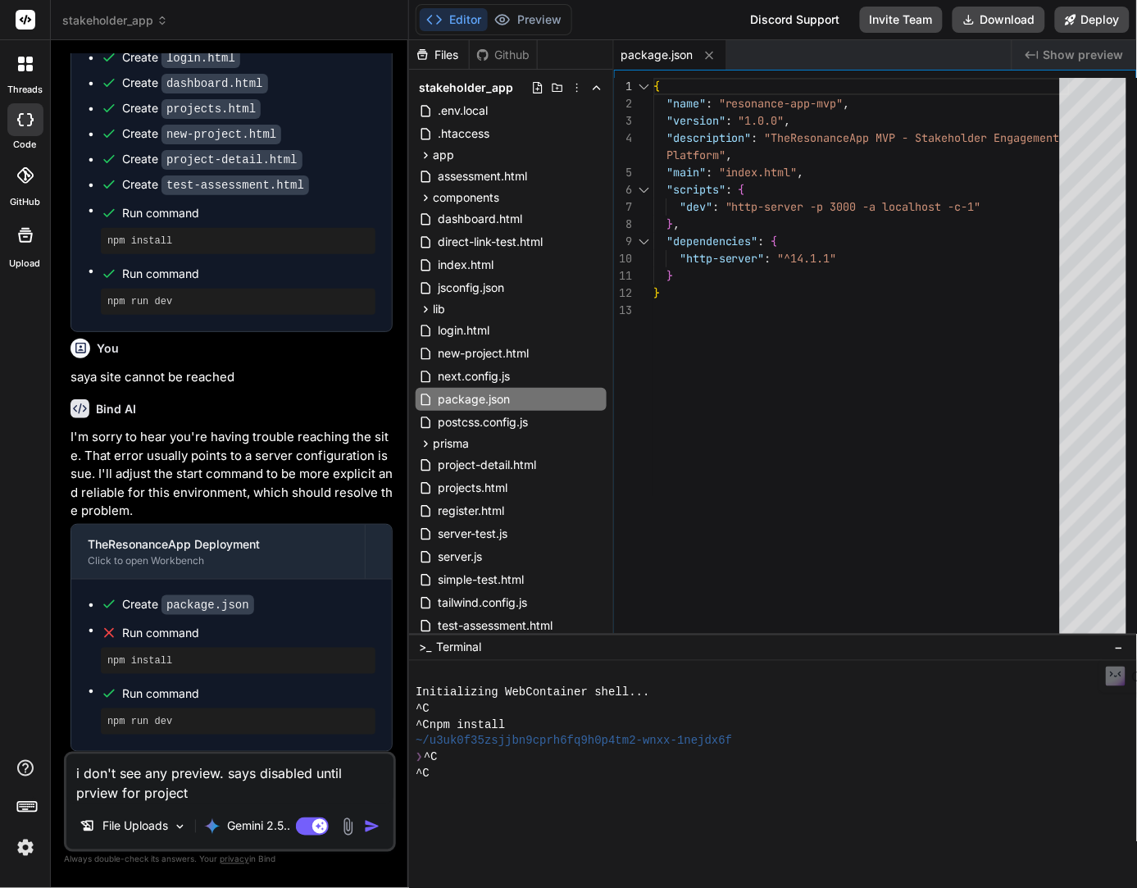
type textarea "x"
type textarea "i don't see any preview. says disabled until prview for project is"
type textarea "x"
type textarea "i don't see any preview. says disabled until prview for project is"
type textarea "x"
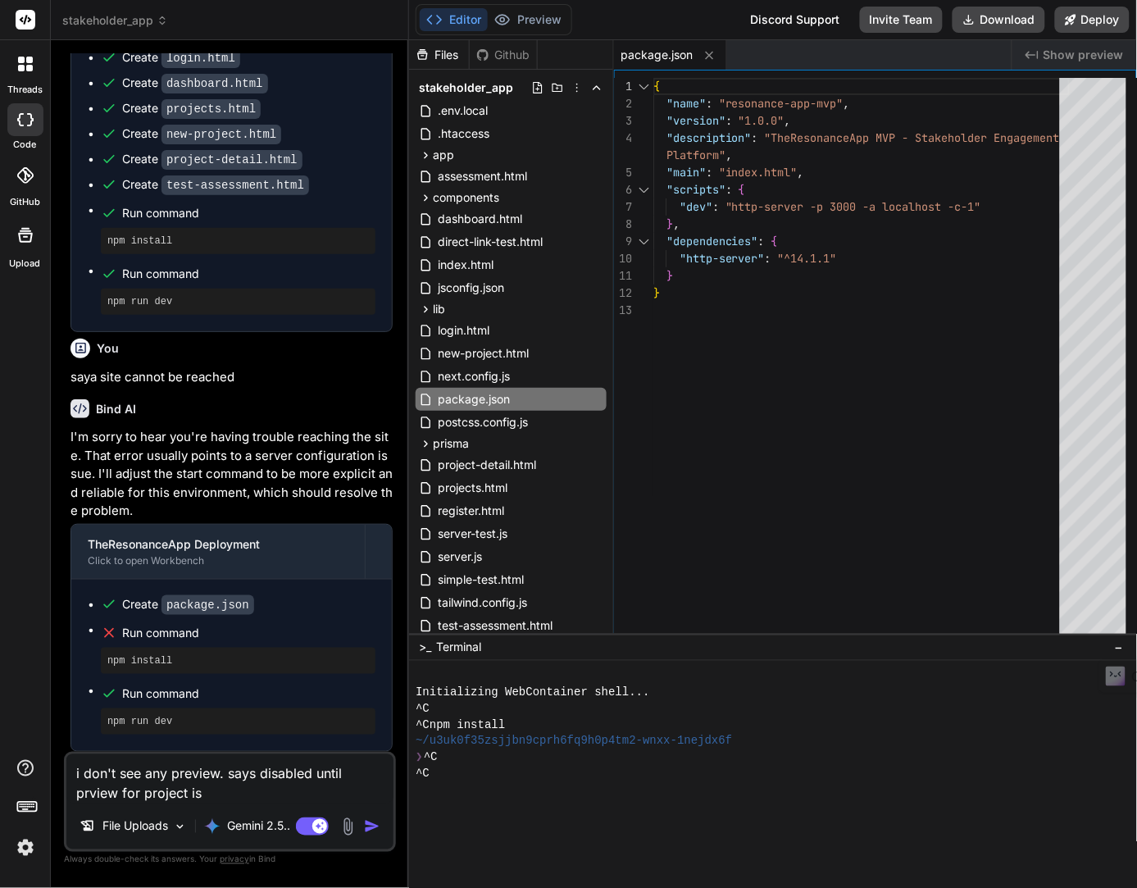
type textarea "i don't see any preview. says disabled until prview for project is g"
type textarea "x"
type textarea "i don't see any preview. says disabled until prview for project is ge"
type textarea "x"
type textarea "i don't see any preview. says disabled until prview for project is gen"
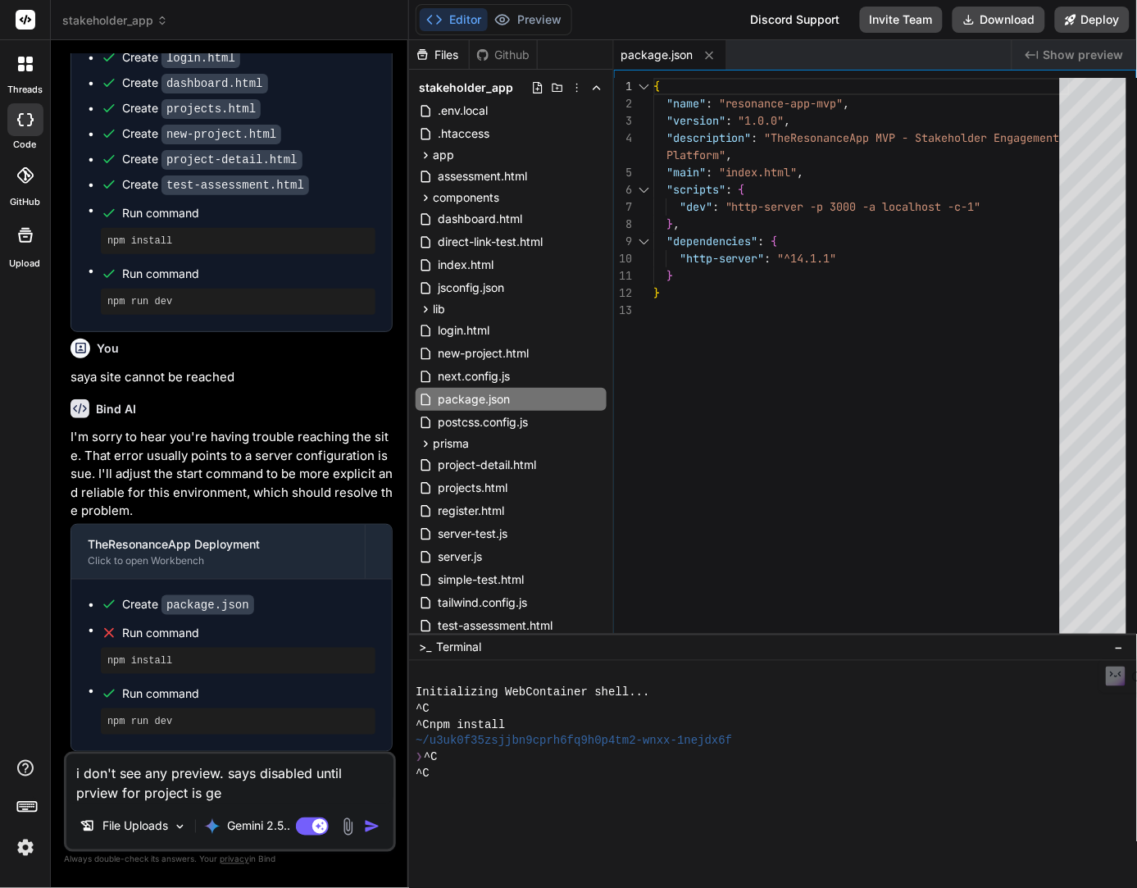
type textarea "x"
type textarea "i don't see any preview. says disabled until prview for project is gene"
type textarea "x"
type textarea "i don't see any preview. says disabled until prview for project is gener"
type textarea "x"
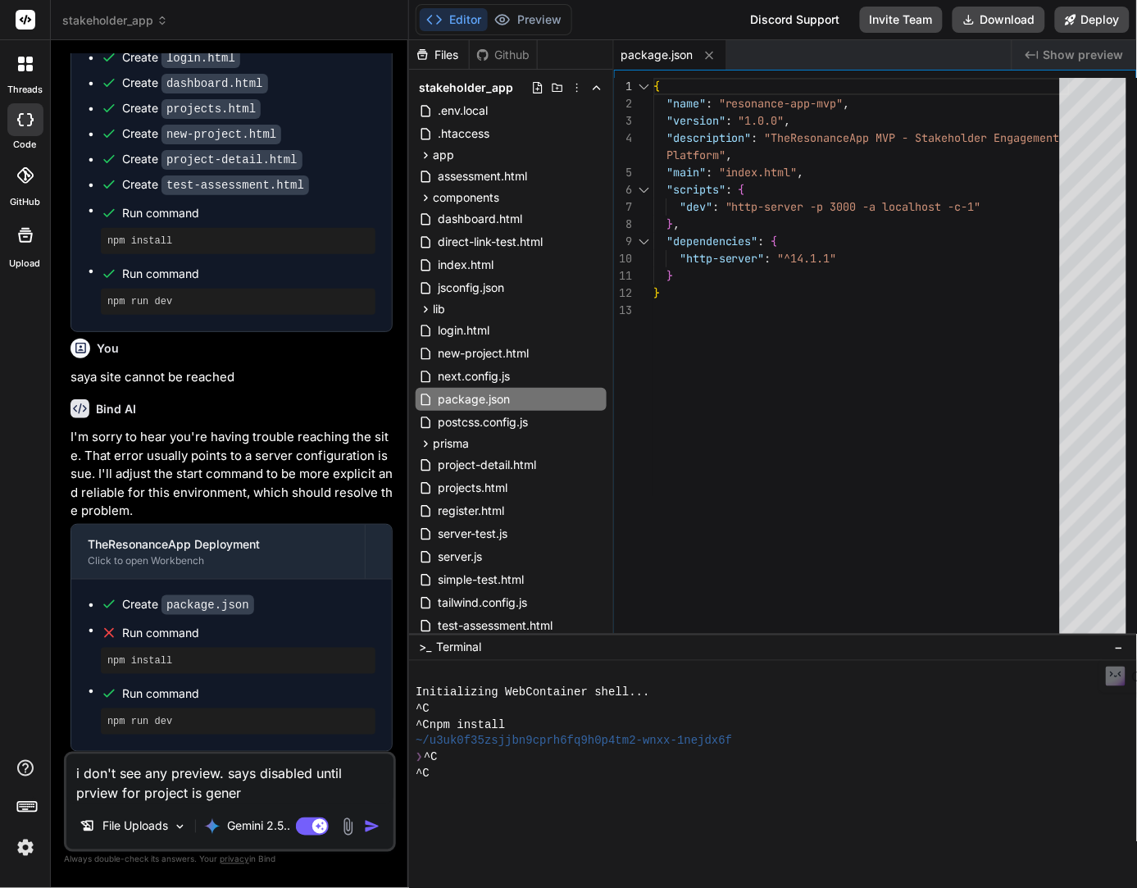
type textarea "i don't see any preview. says disabled until prview for project is genera"
type textarea "x"
type textarea "i don't see any preview. says disabled until prview for project is generat"
type textarea "x"
type textarea "i don't see any preview. says disabled until prview for project is generate"
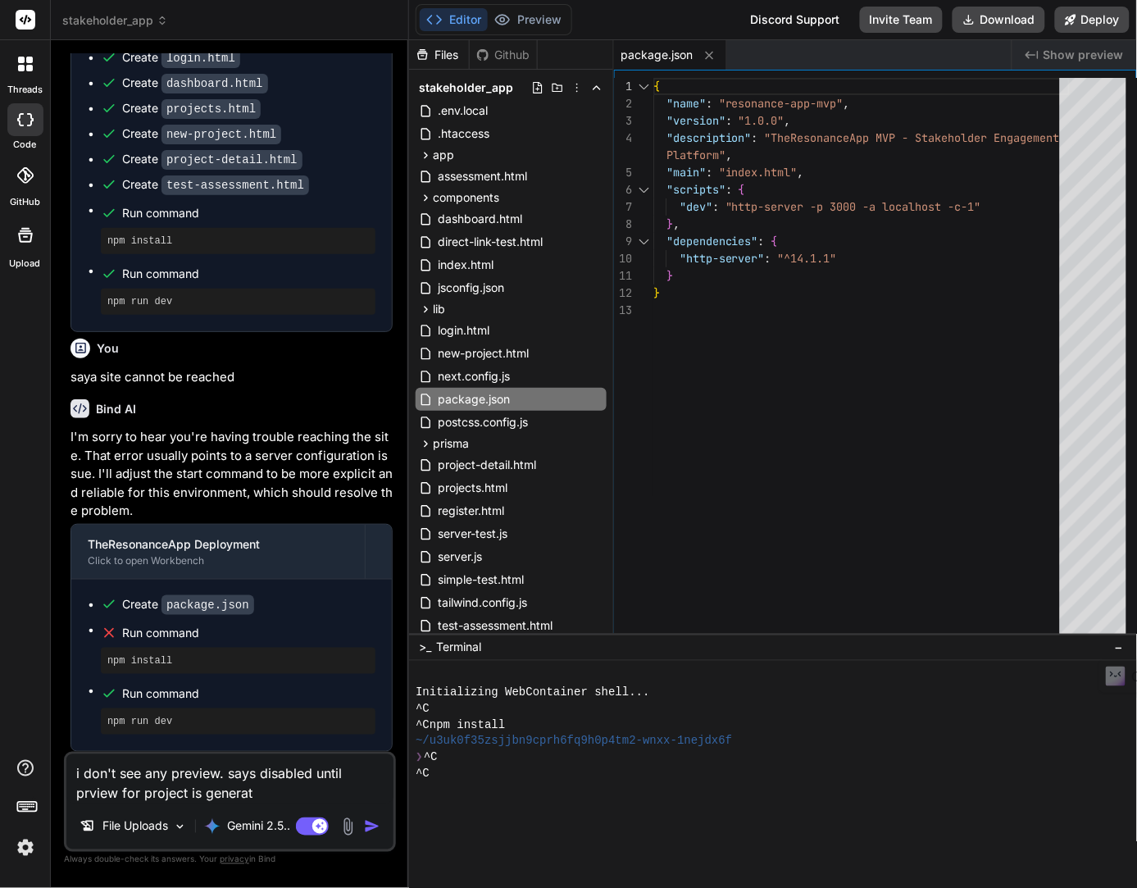
type textarea "x"
type textarea "i don't see any preview. says disabled until prview for project is generated"
type textarea "x"
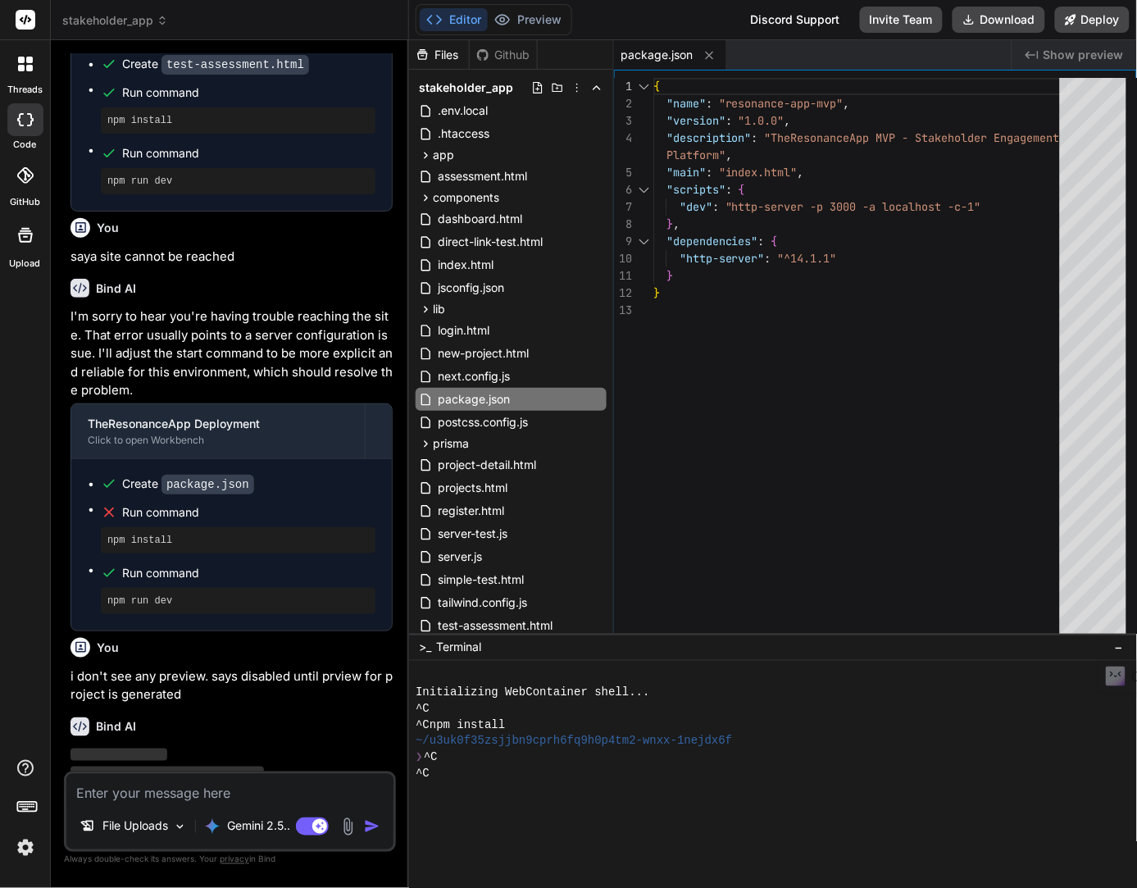
scroll to position [4650, 0]
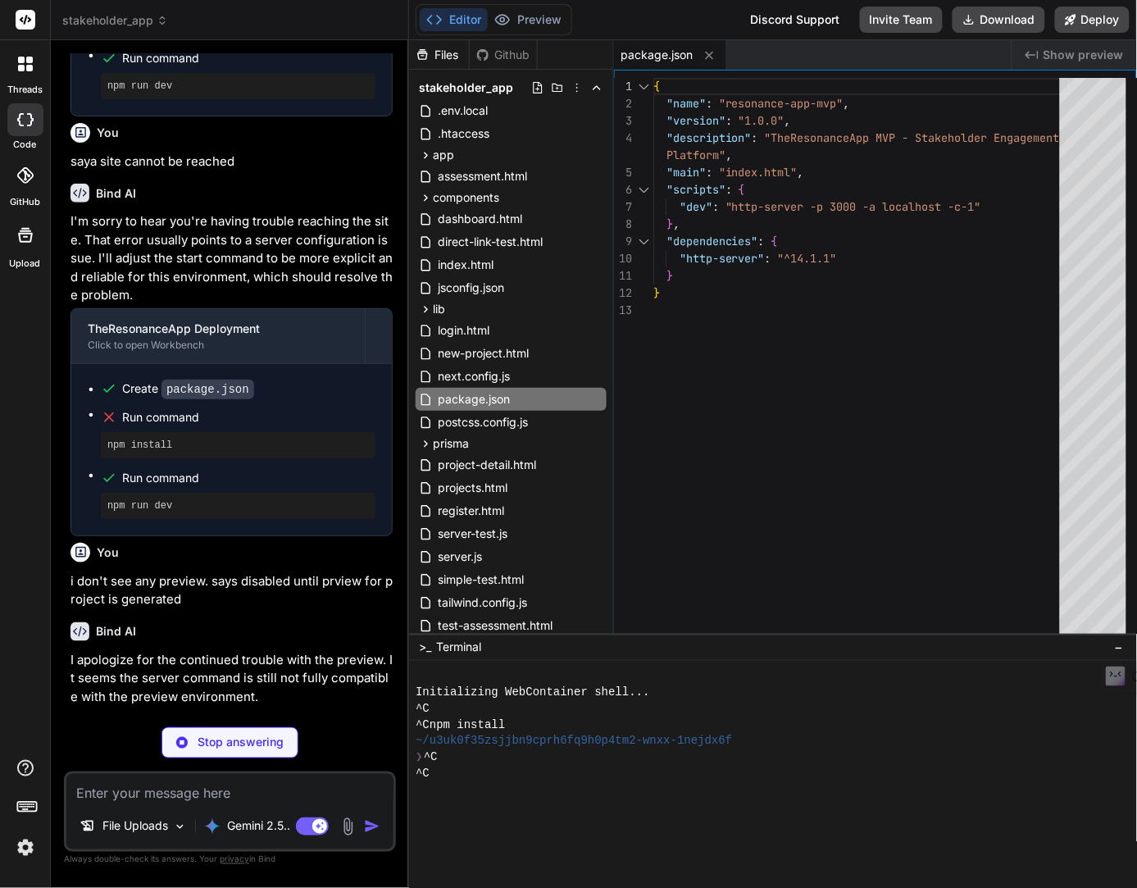
type textarea "x"
type textarea ""http-server": "^14.1.1" } }"
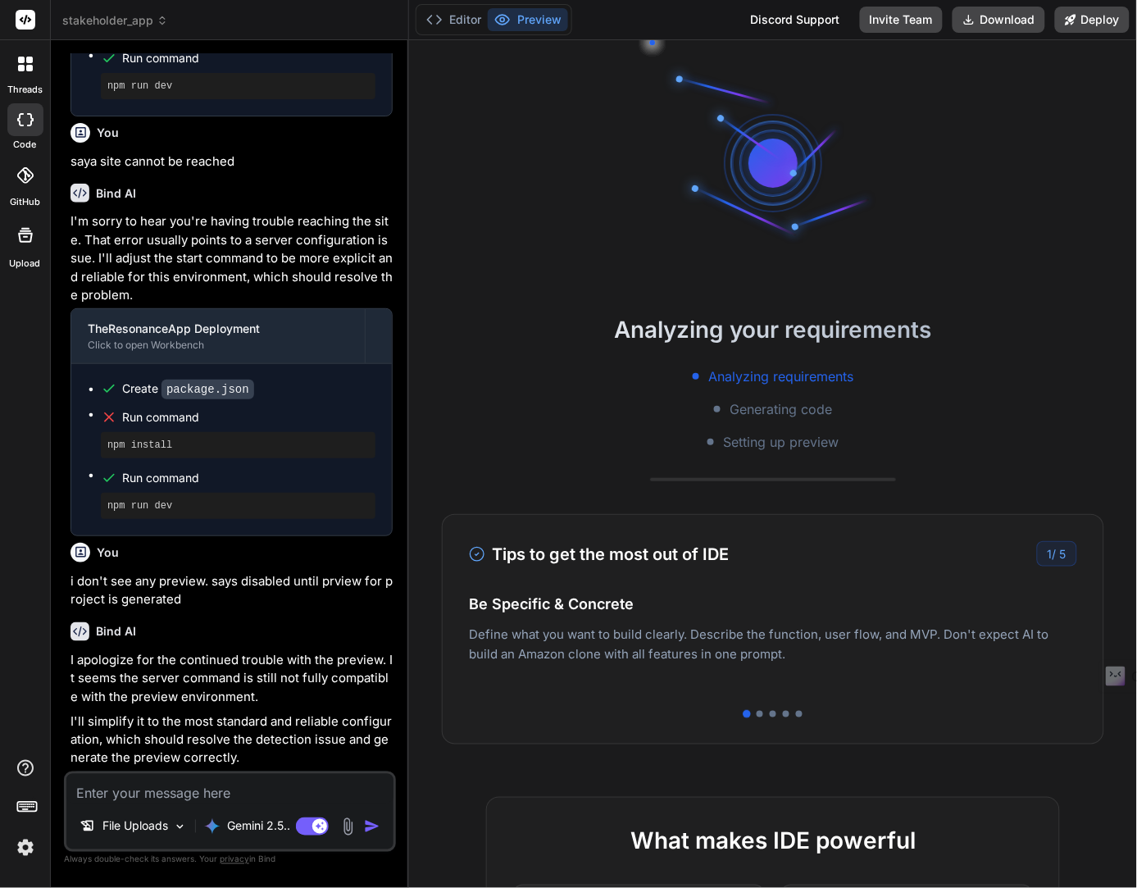
scroll to position [4924, 0]
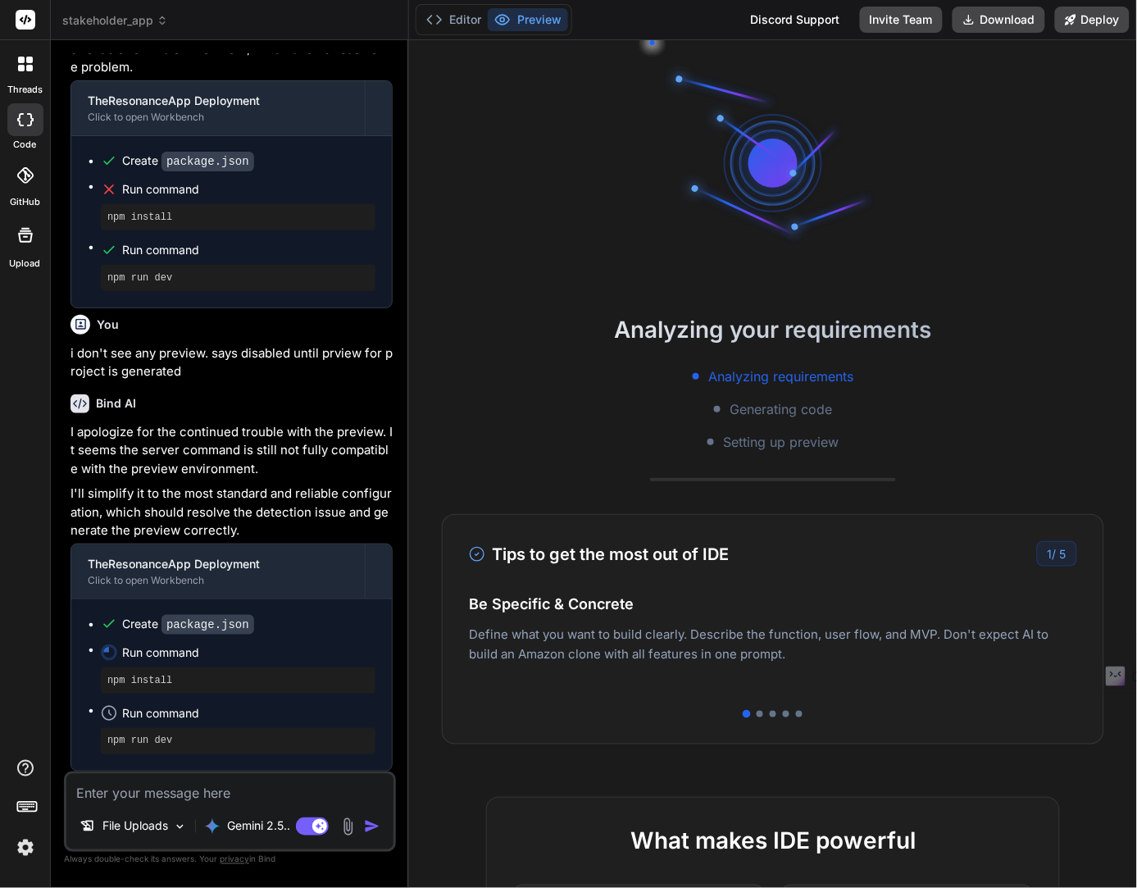
type textarea "x"
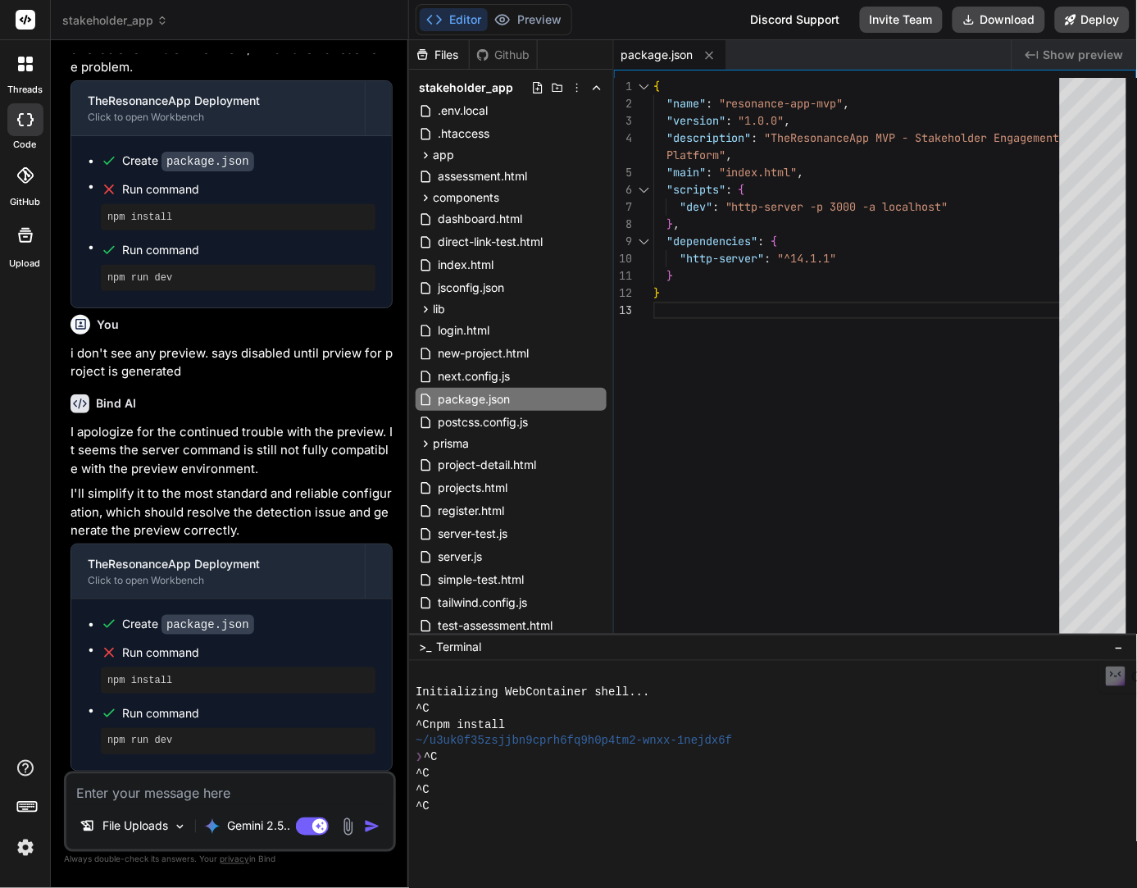
click at [141, 802] on textarea at bounding box center [229, 789] width 327 height 30
type textarea "p"
type textarea "x"
type textarea "pr"
type textarea "x"
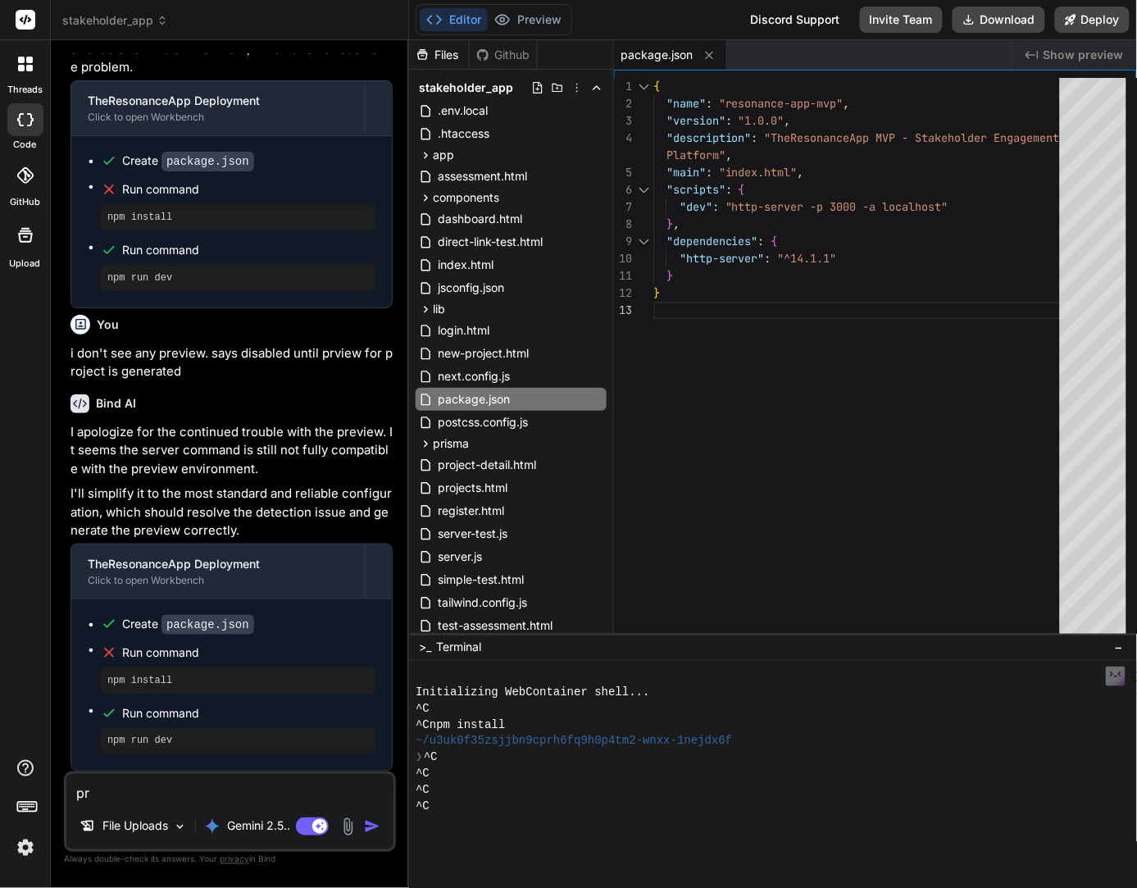
type textarea "pre"
type textarea "x"
type textarea "prev"
type textarea "x"
type textarea "previ"
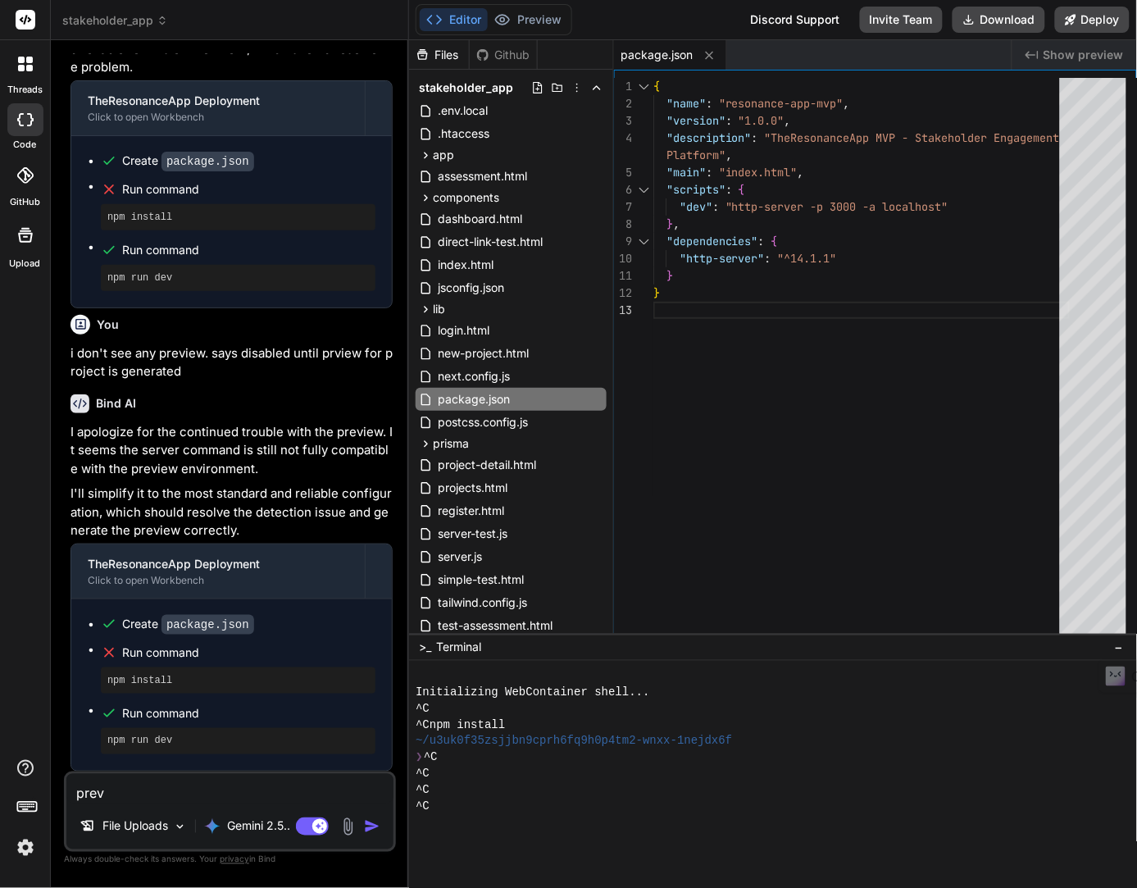
type textarea "x"
type textarea "previe"
type textarea "x"
type textarea "preview"
type textarea "x"
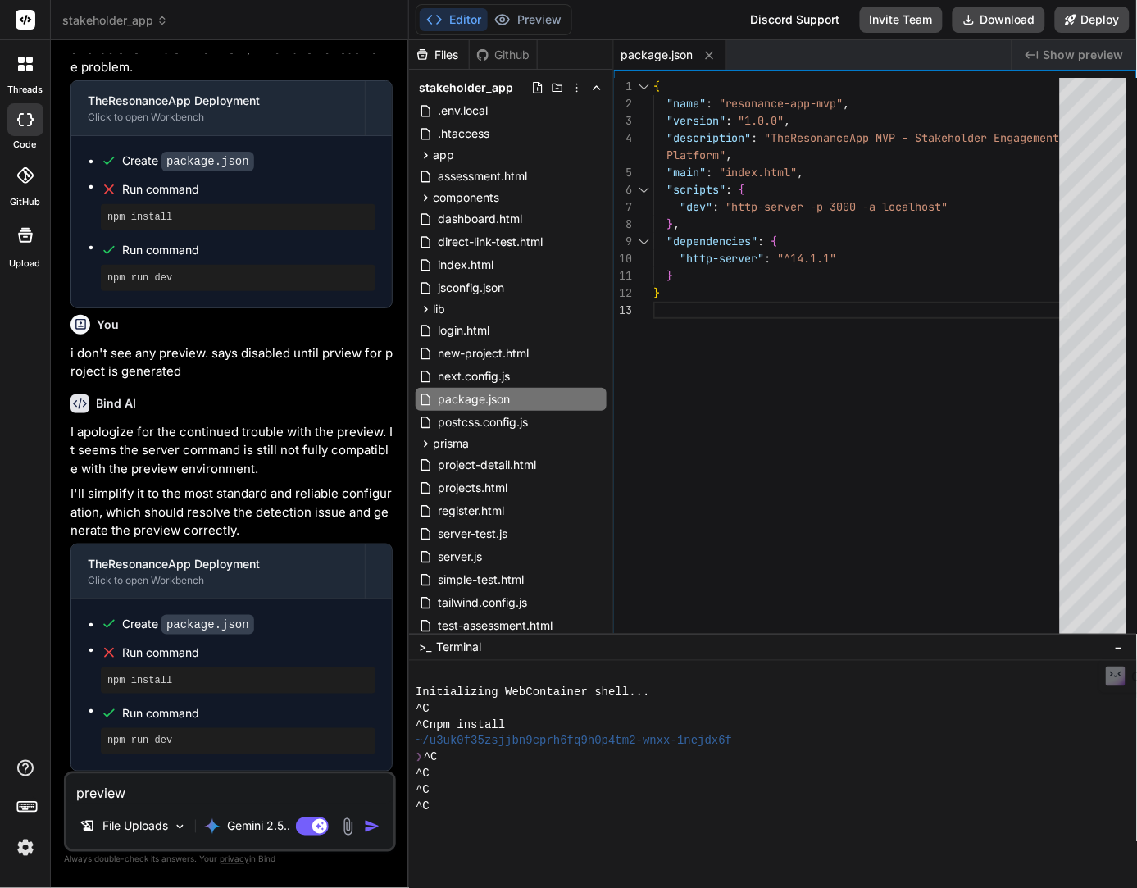
type textarea "preview"
type textarea "x"
type textarea "preview i"
type textarea "x"
type textarea "preview is"
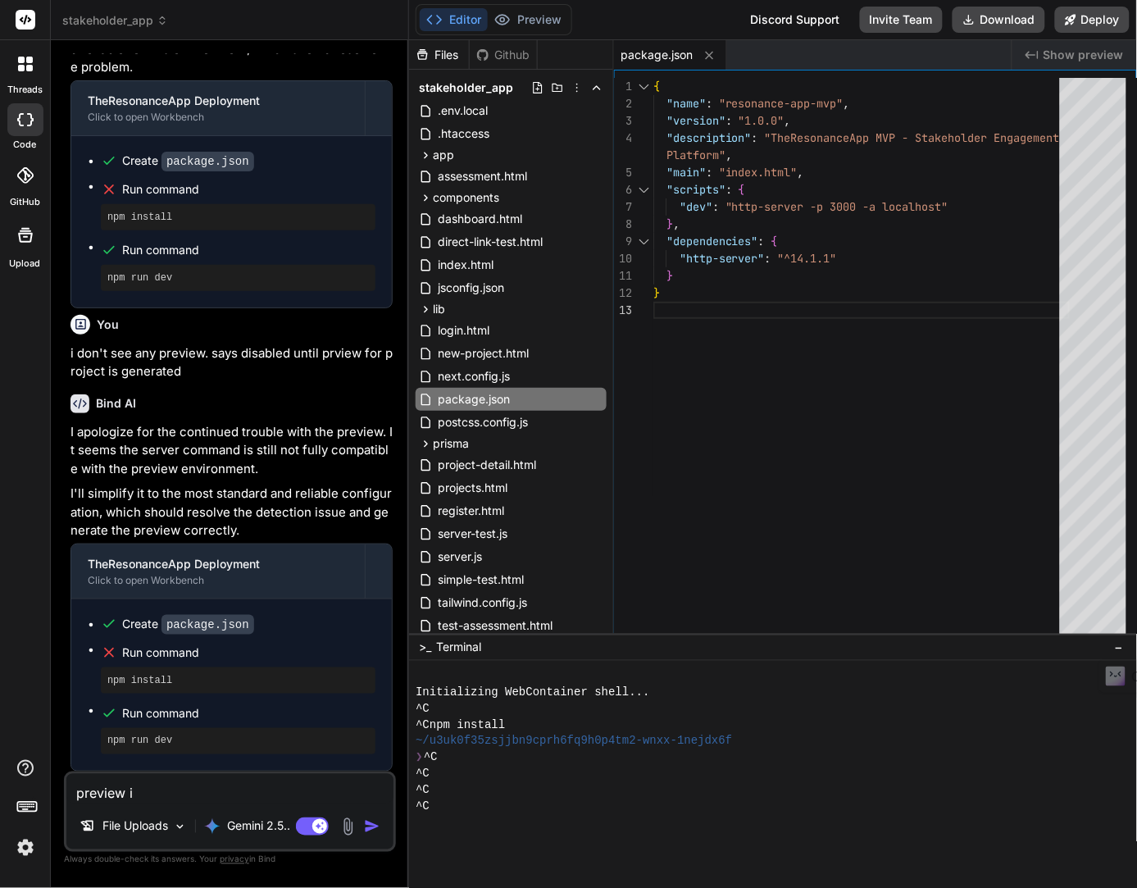
type textarea "x"
type textarea "preview is"
type textarea "x"
type textarea "preview is s"
type textarea "x"
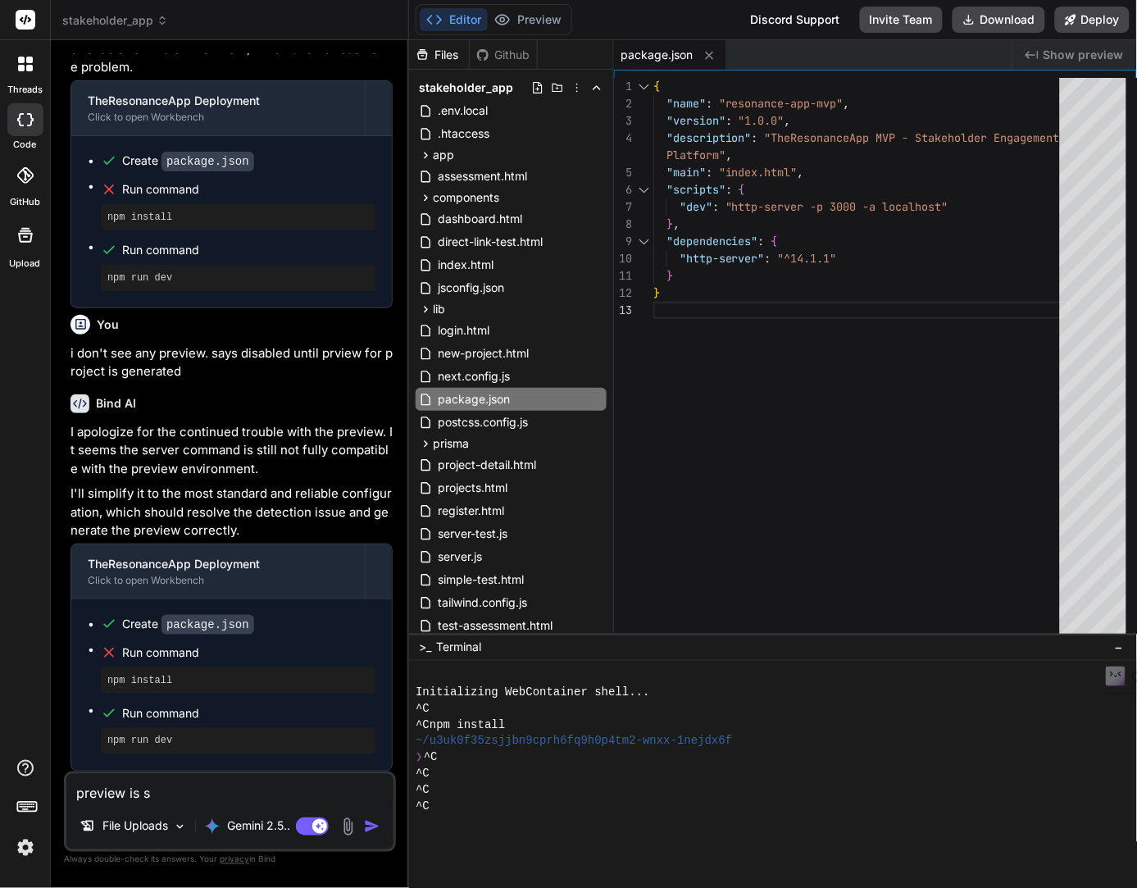
type textarea "preview is st"
type textarea "x"
type textarea "preview is sti"
type textarea "x"
type textarea "preview is stil"
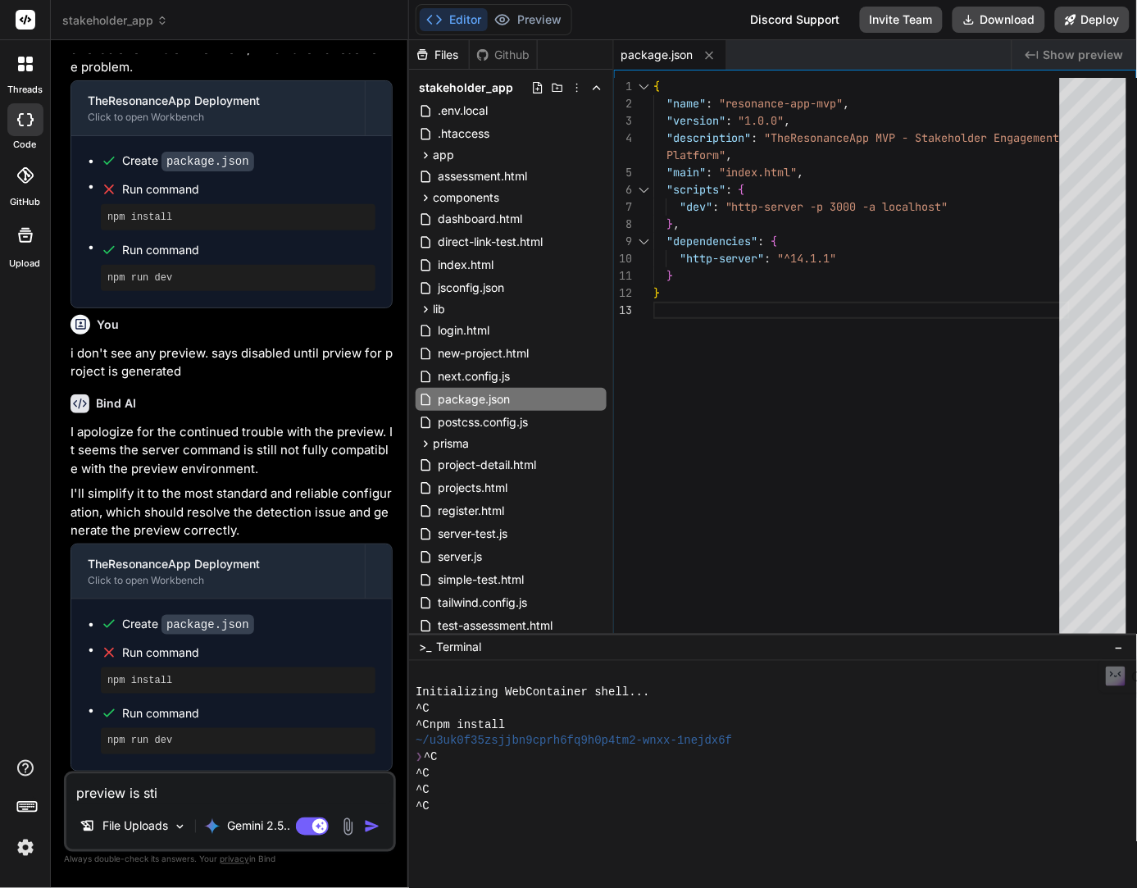
type textarea "x"
type textarea "preview is still"
type textarea "x"
type textarea "preview is still"
type textarea "x"
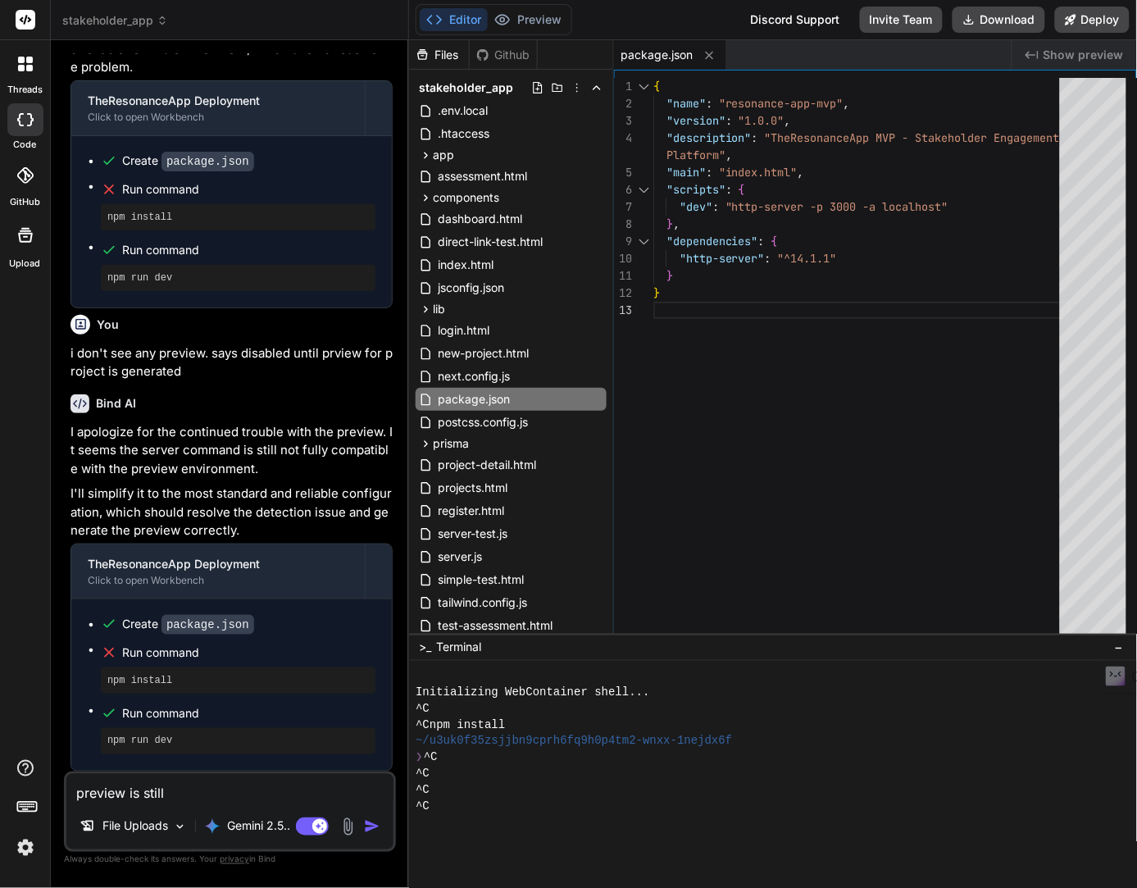
type textarea "preview is still d"
type textarea "x"
type textarea "preview is still di"
type textarea "x"
type textarea "preview is still dis"
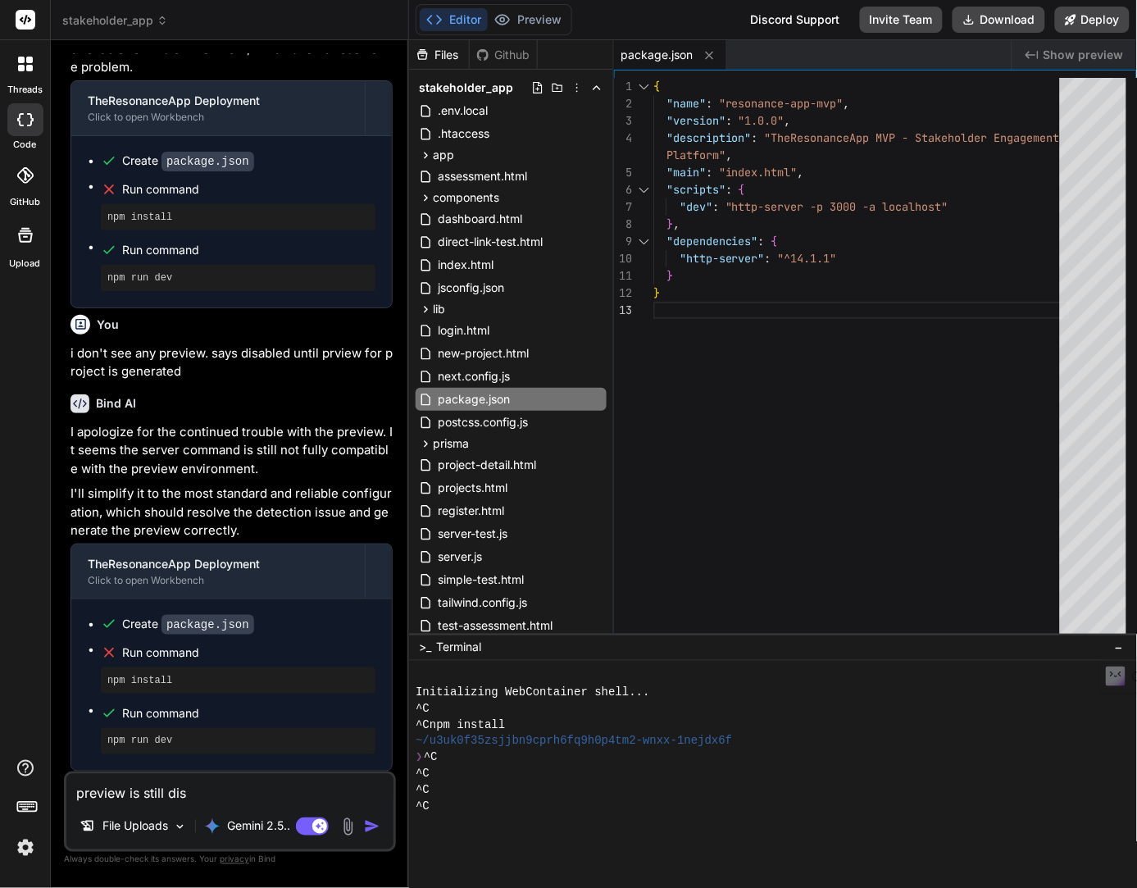
type textarea "x"
type textarea "preview is still disb"
type textarea "x"
type textarea "preview is still disba"
type textarea "x"
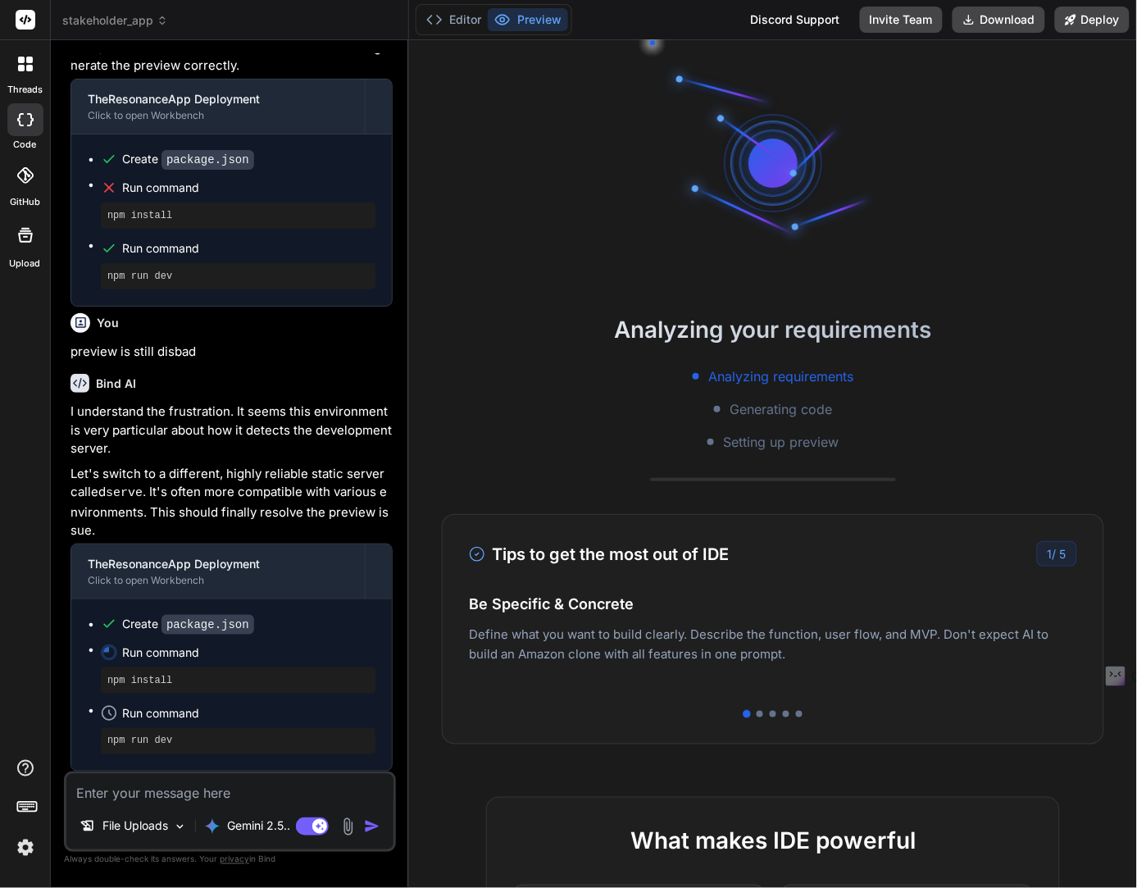
scroll to position [5386, 0]
